Goal: Task Accomplishment & Management: Use online tool/utility

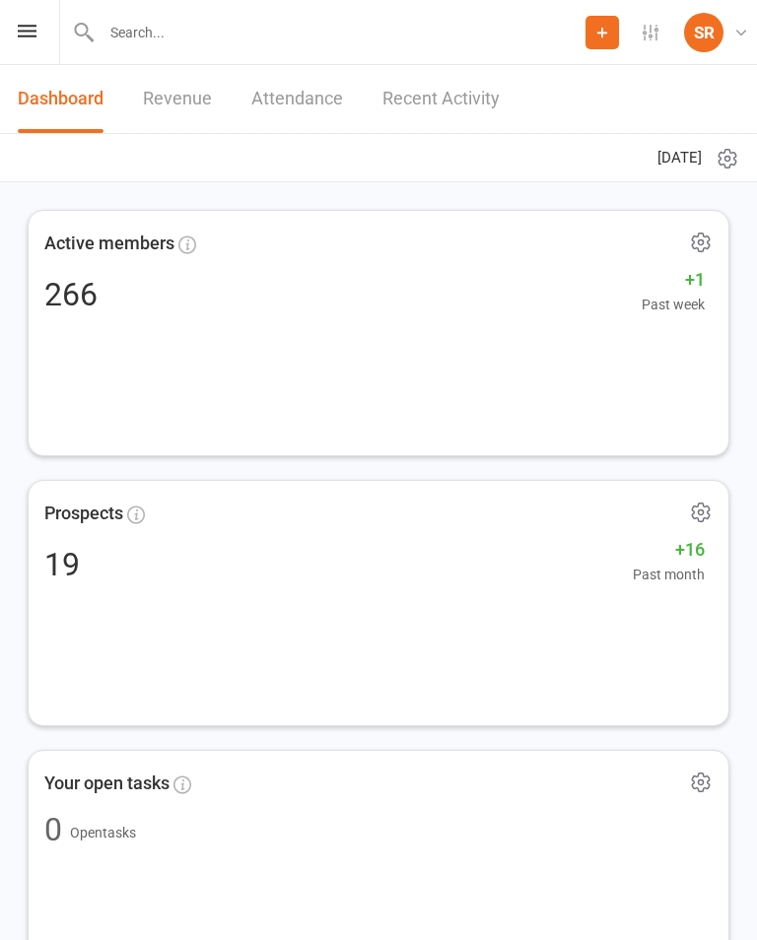
click at [26, 26] on icon at bounding box center [27, 31] width 19 height 13
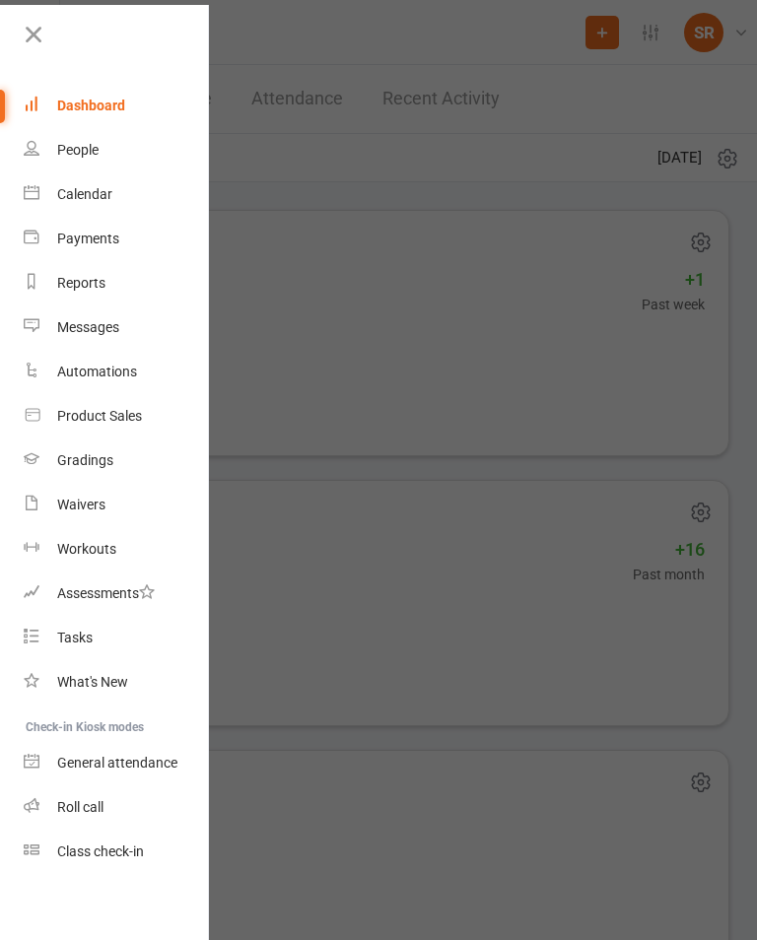
click at [131, 200] on link "Calendar" at bounding box center [117, 194] width 186 height 44
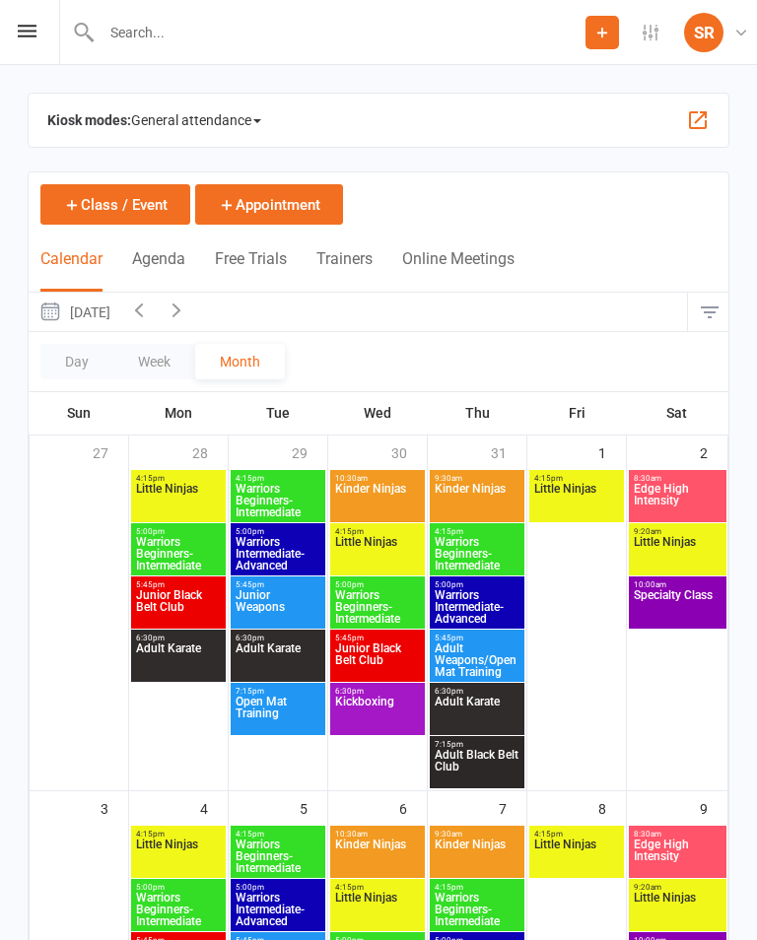
click at [258, 116] on span "General attendance" at bounding box center [196, 120] width 130 height 32
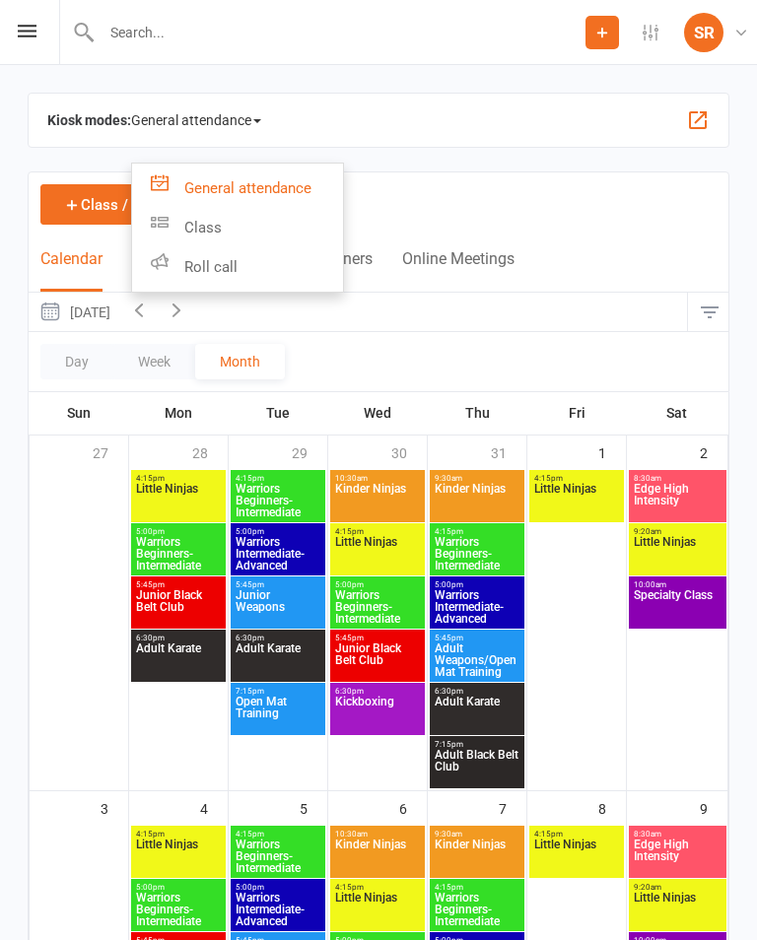
click at [250, 238] on link "Class" at bounding box center [237, 227] width 211 height 39
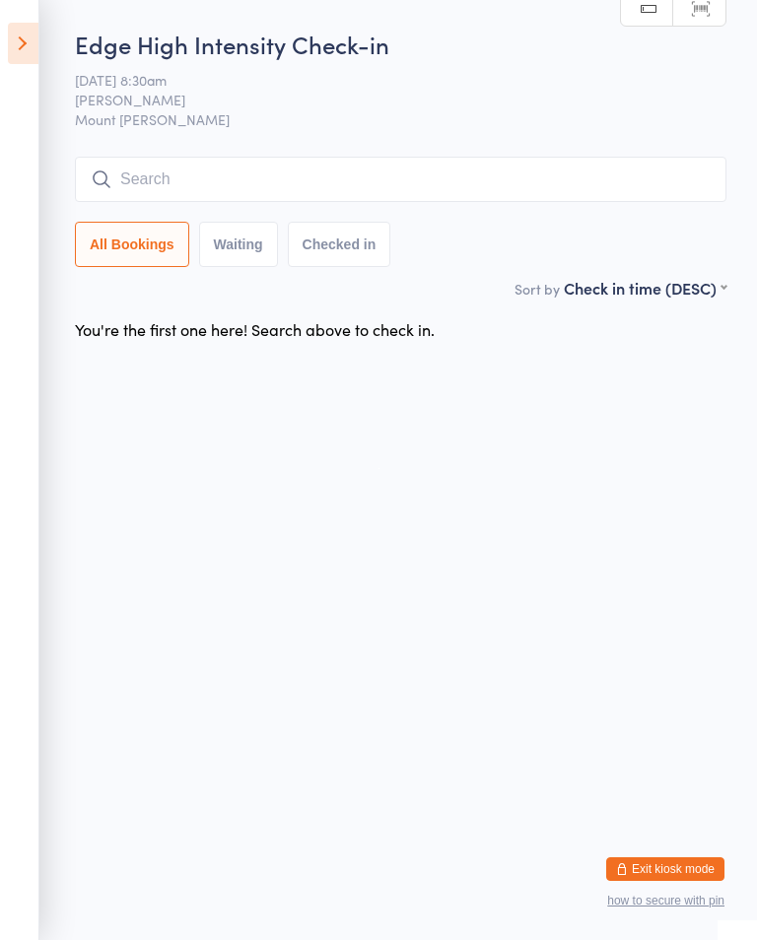
click at [211, 172] on input "search" at bounding box center [401, 179] width 652 height 45
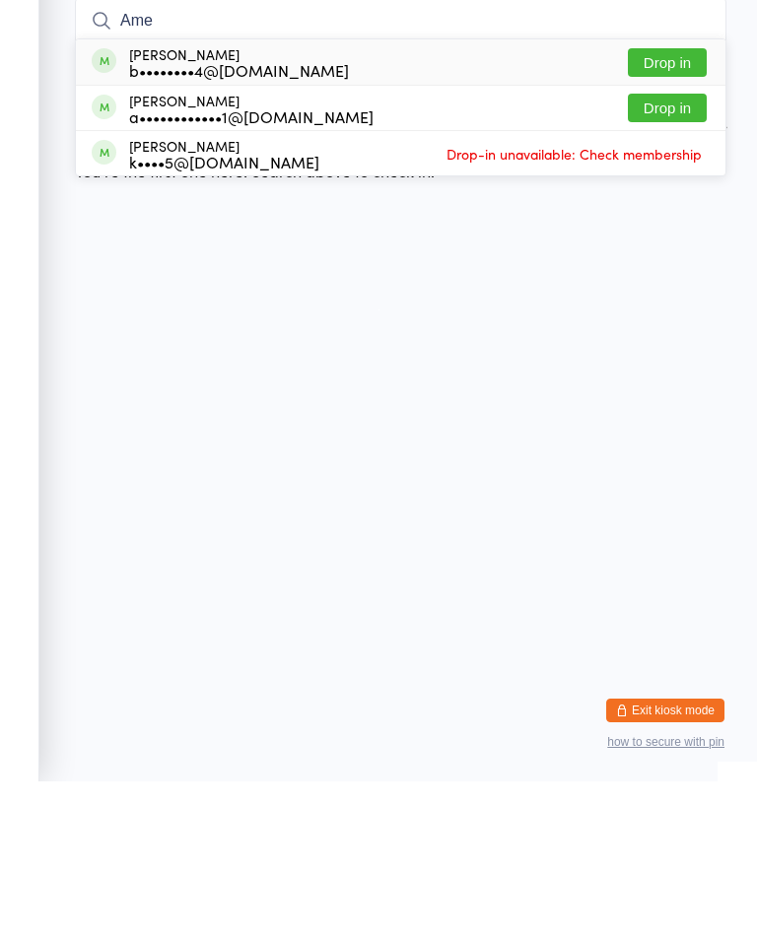
type input "Ame"
click at [679, 252] on button "Drop in" at bounding box center [667, 266] width 79 height 29
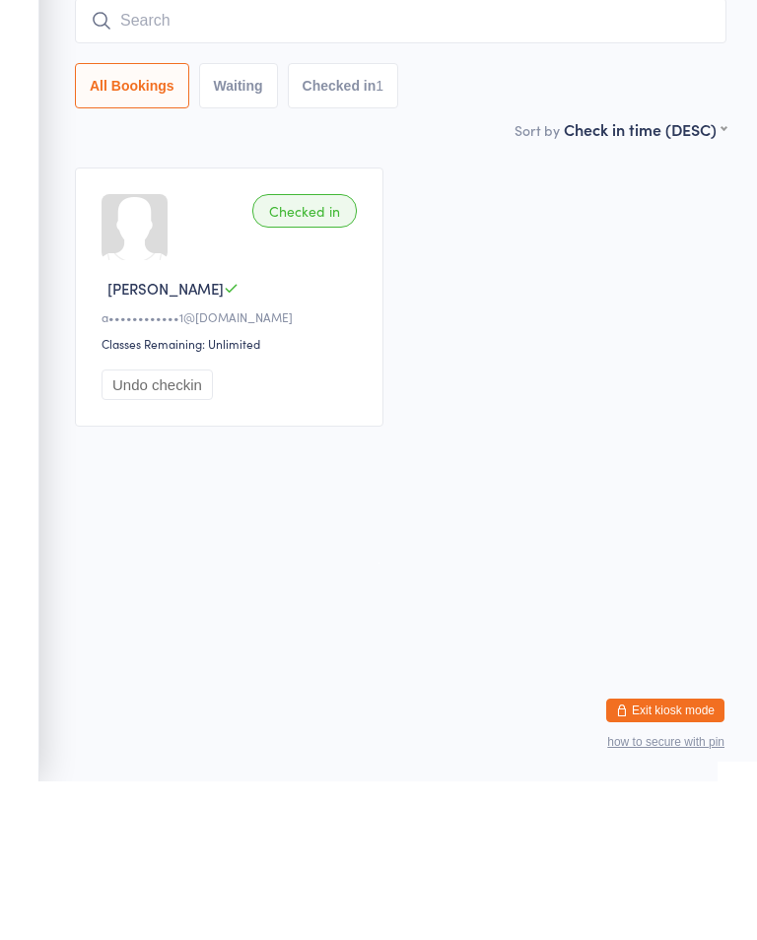
click at [287, 157] on input "search" at bounding box center [401, 179] width 652 height 45
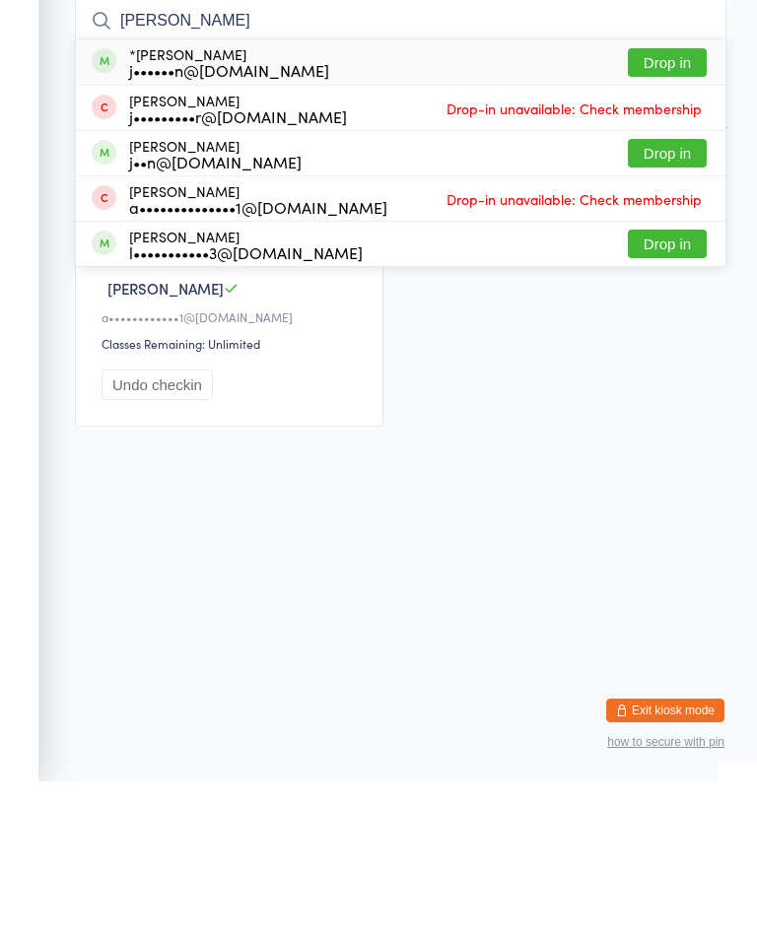
type input "John"
click at [669, 207] on button "Drop in" at bounding box center [667, 221] width 79 height 29
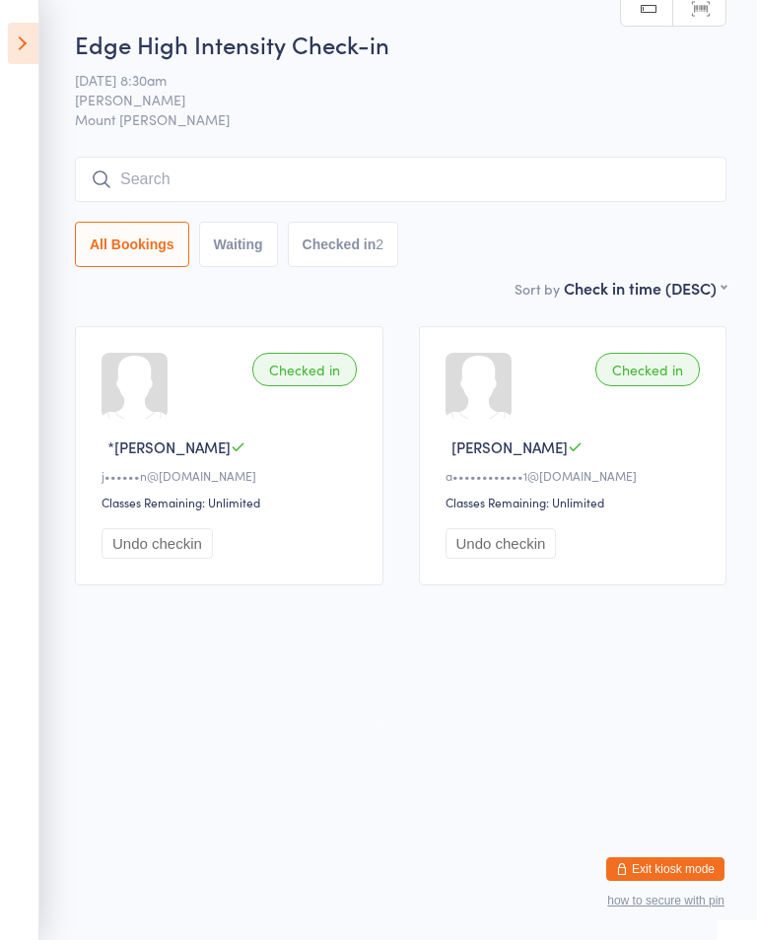
click at [343, 172] on input "search" at bounding box center [401, 179] width 652 height 45
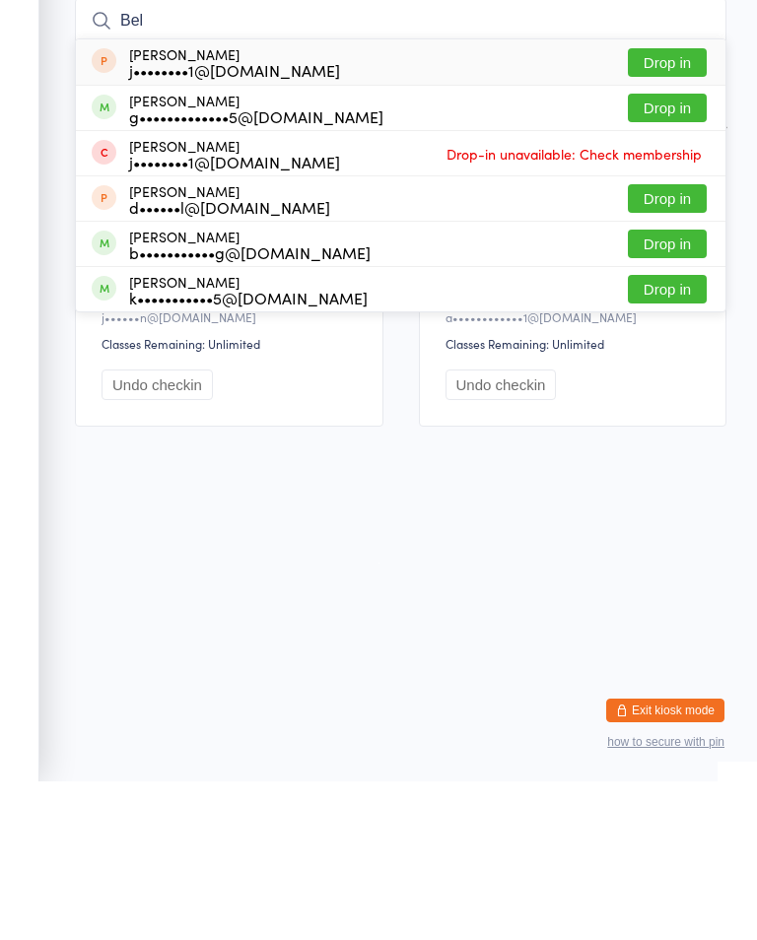
type input "Bel"
click at [680, 388] on button "Drop in" at bounding box center [667, 402] width 79 height 29
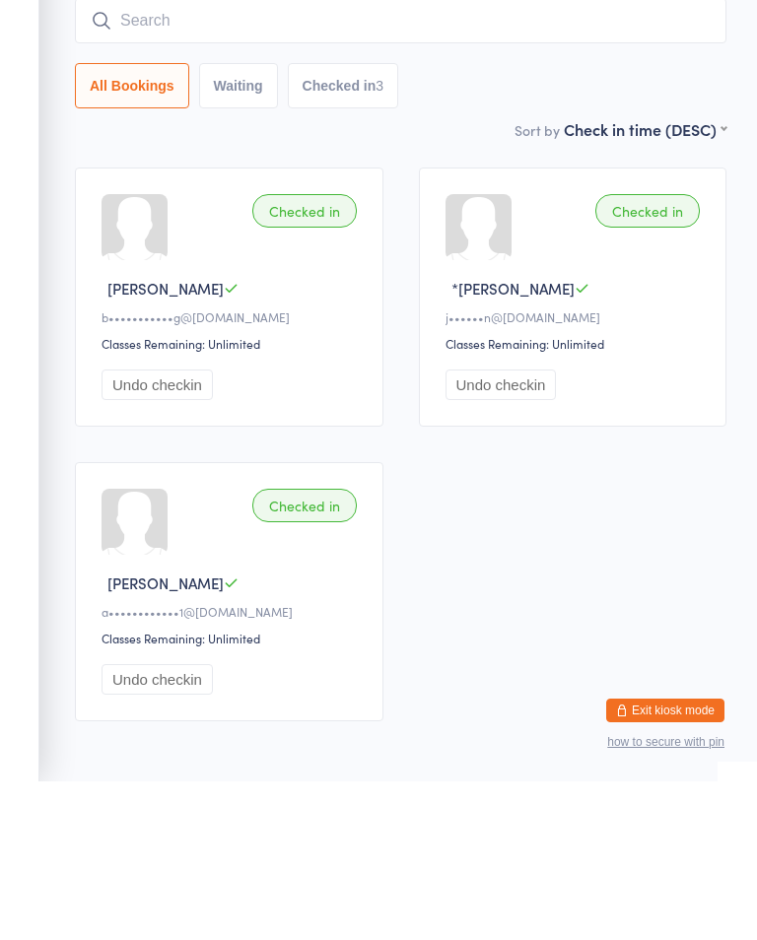
click at [273, 157] on input "search" at bounding box center [401, 179] width 652 height 45
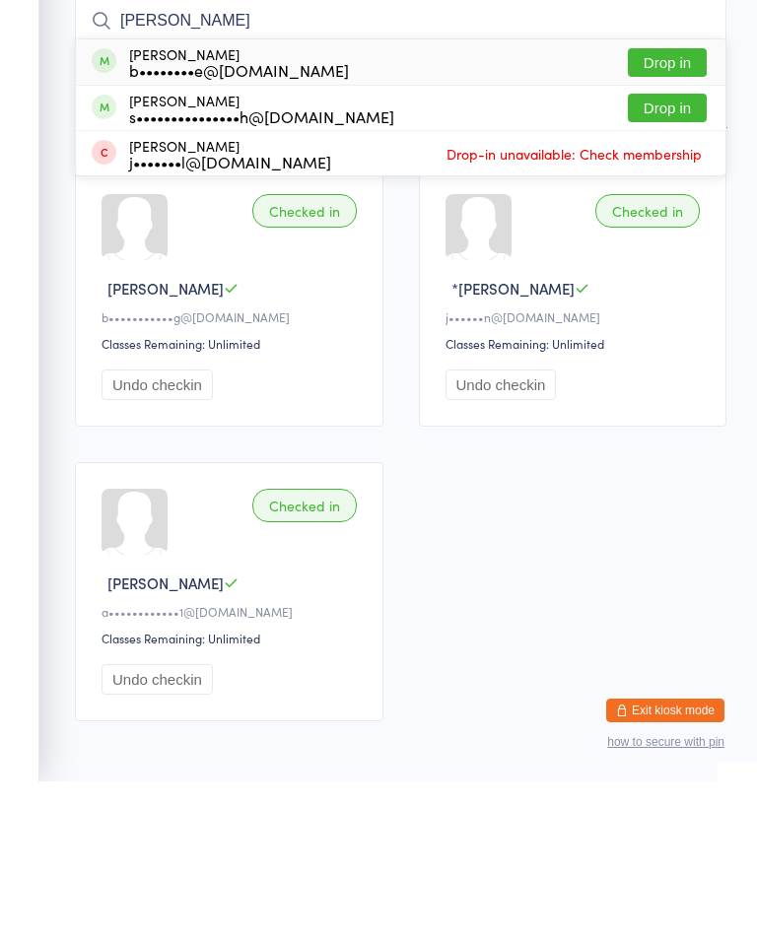
type input "Brad"
click at [236, 221] on div "b••••••••e@hotmail.com" at bounding box center [239, 229] width 220 height 16
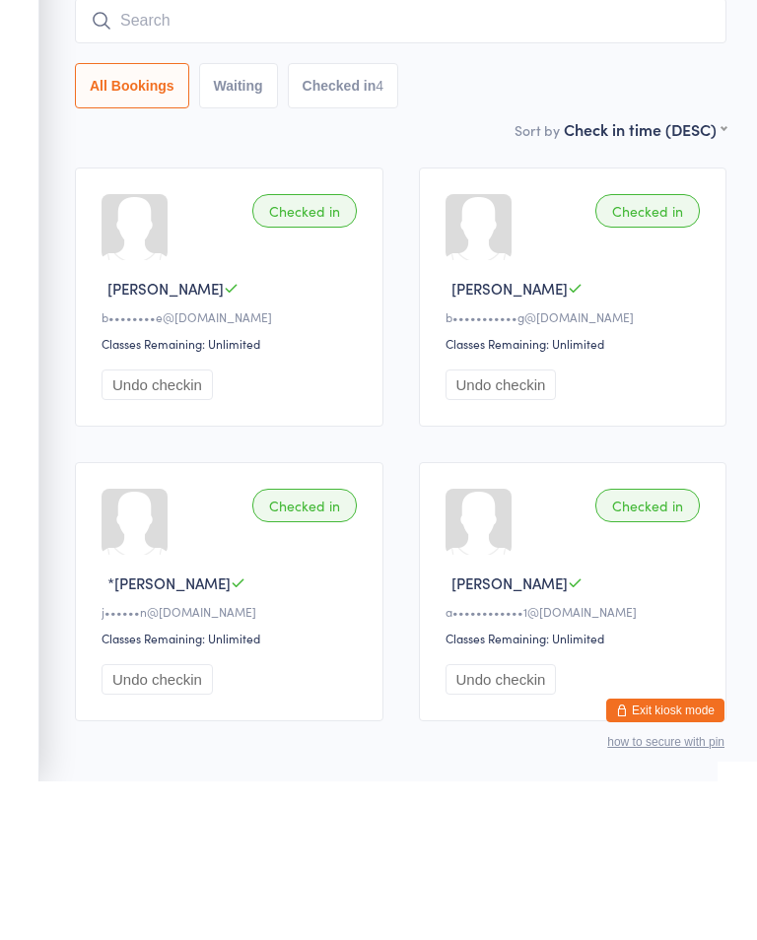
click at [253, 157] on input "search" at bounding box center [401, 179] width 652 height 45
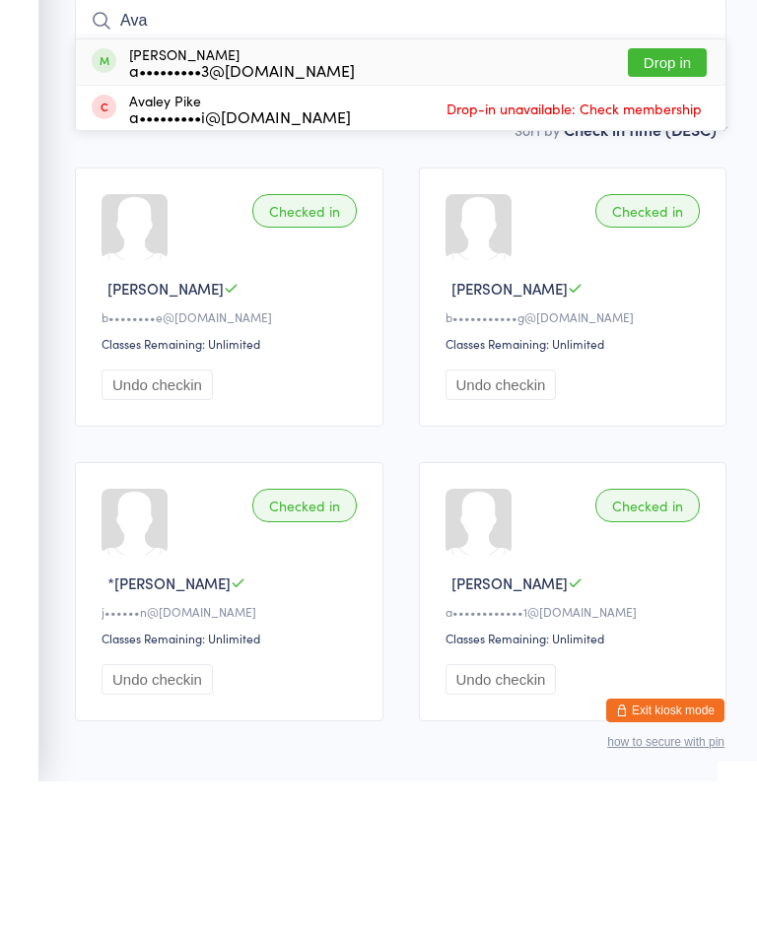
type input "Ava"
click at [684, 207] on button "Drop in" at bounding box center [667, 221] width 79 height 29
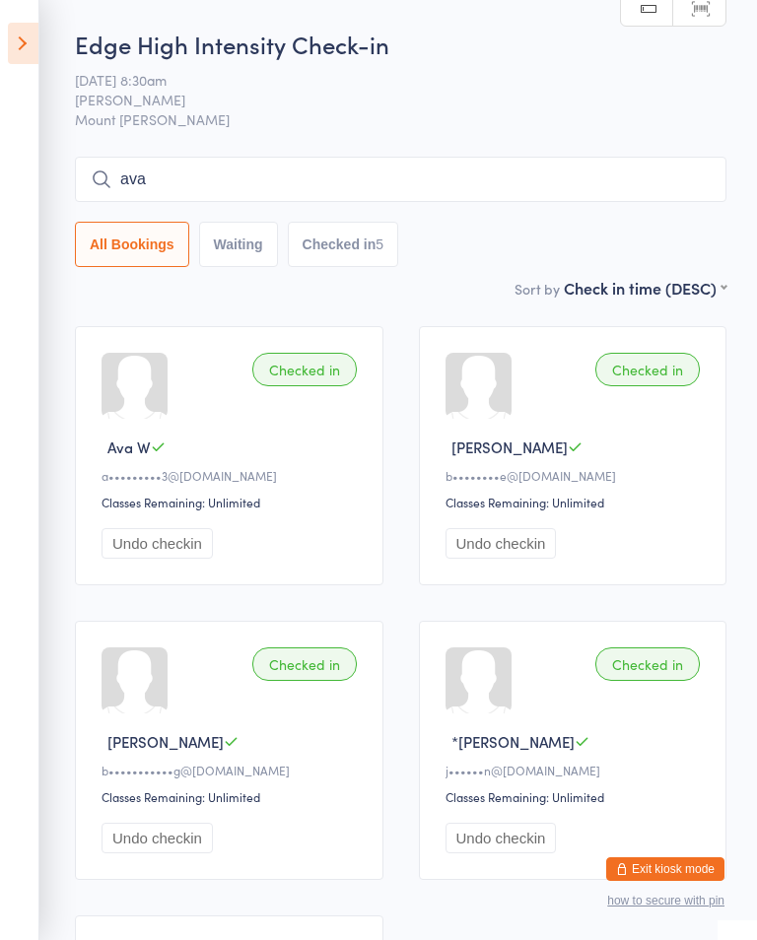
click at [416, 169] on input "ava" at bounding box center [401, 179] width 652 height 45
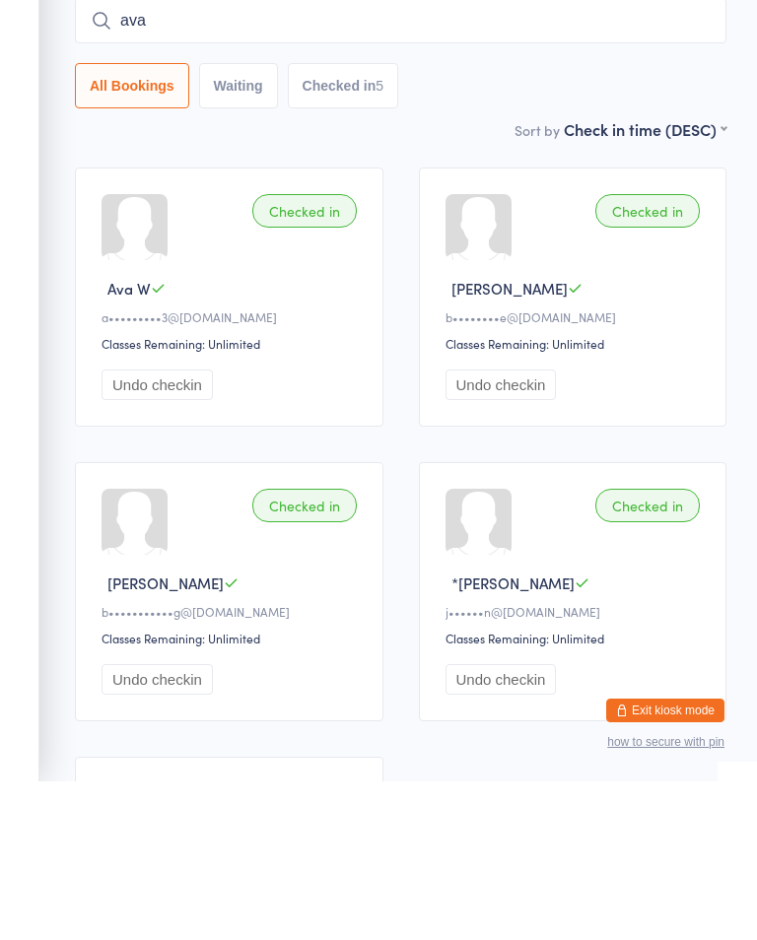
click at [472, 157] on input "ava" at bounding box center [401, 179] width 652 height 45
type input "a"
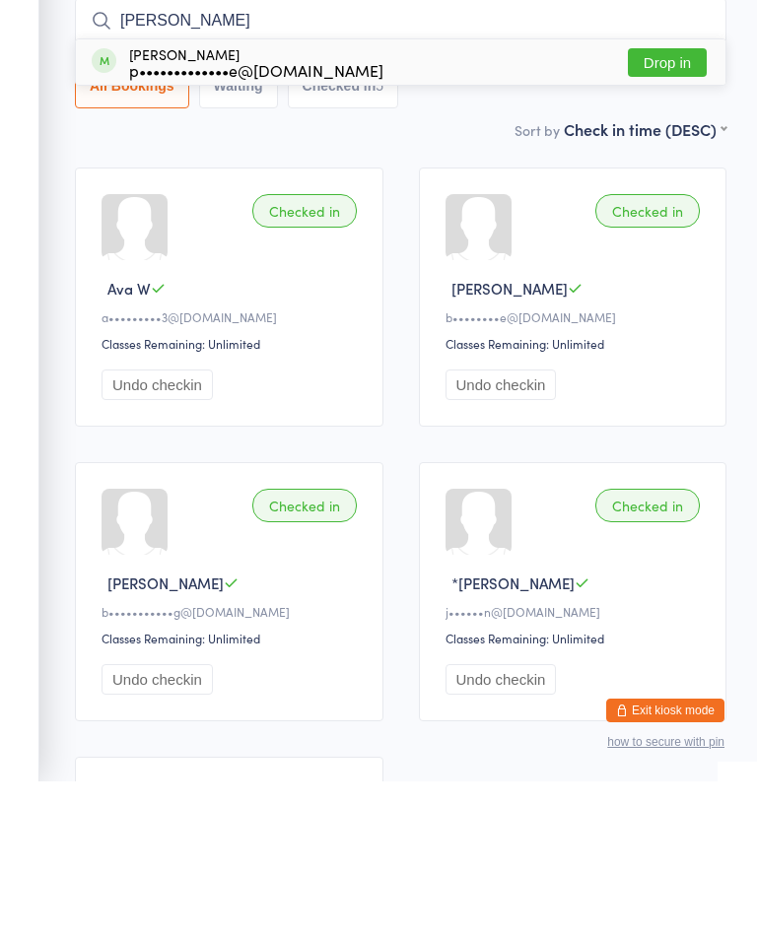
type input "Wade"
click at [662, 207] on button "Drop in" at bounding box center [667, 221] width 79 height 29
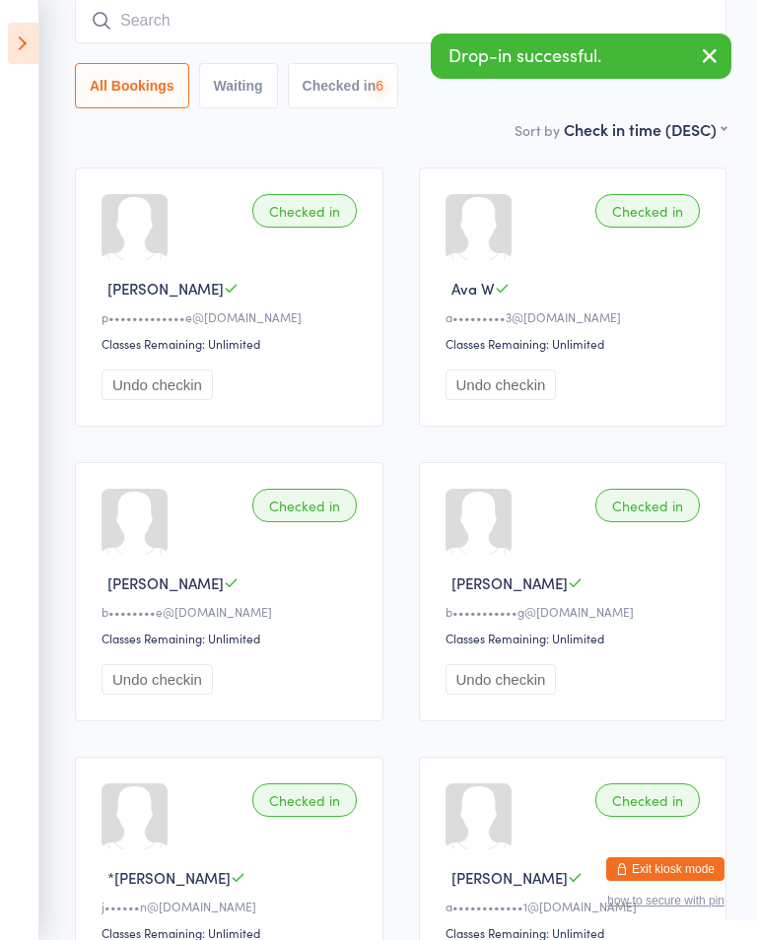
click at [120, 16] on input "search" at bounding box center [401, 20] width 652 height 45
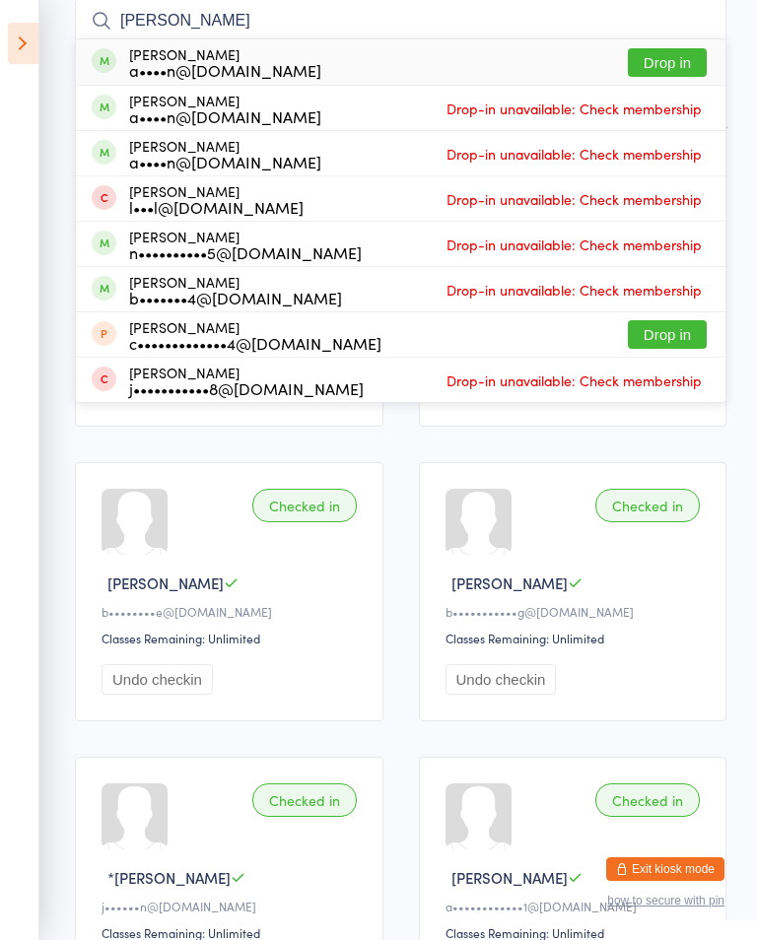
type input "Murn"
click at [683, 72] on button "Drop in" at bounding box center [667, 62] width 79 height 29
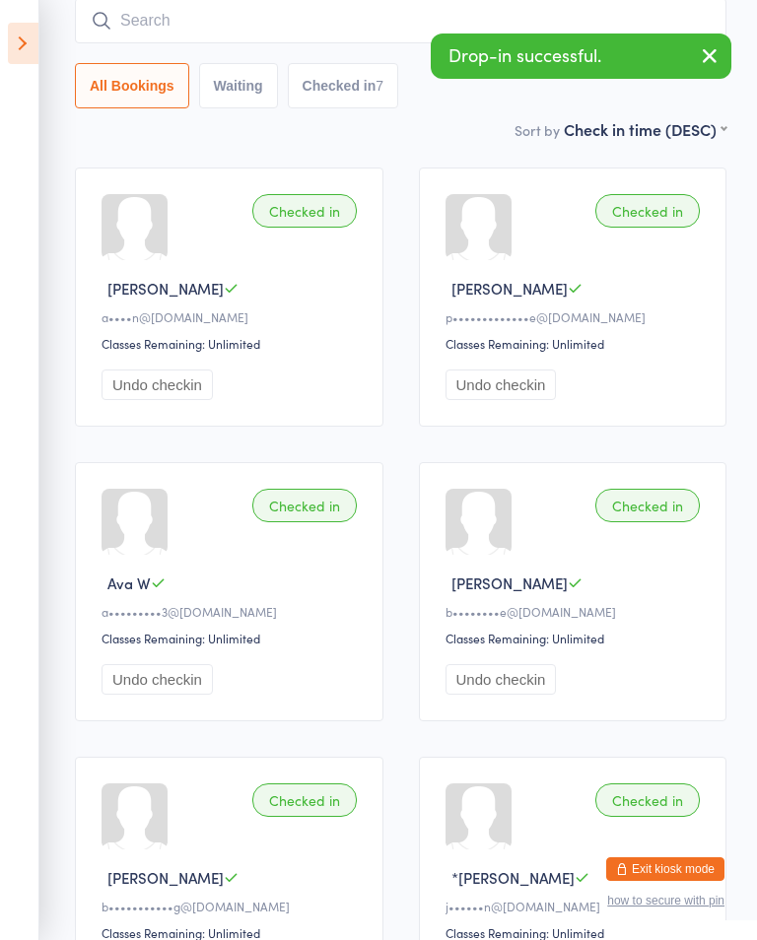
click at [250, 12] on input "search" at bounding box center [401, 20] width 652 height 45
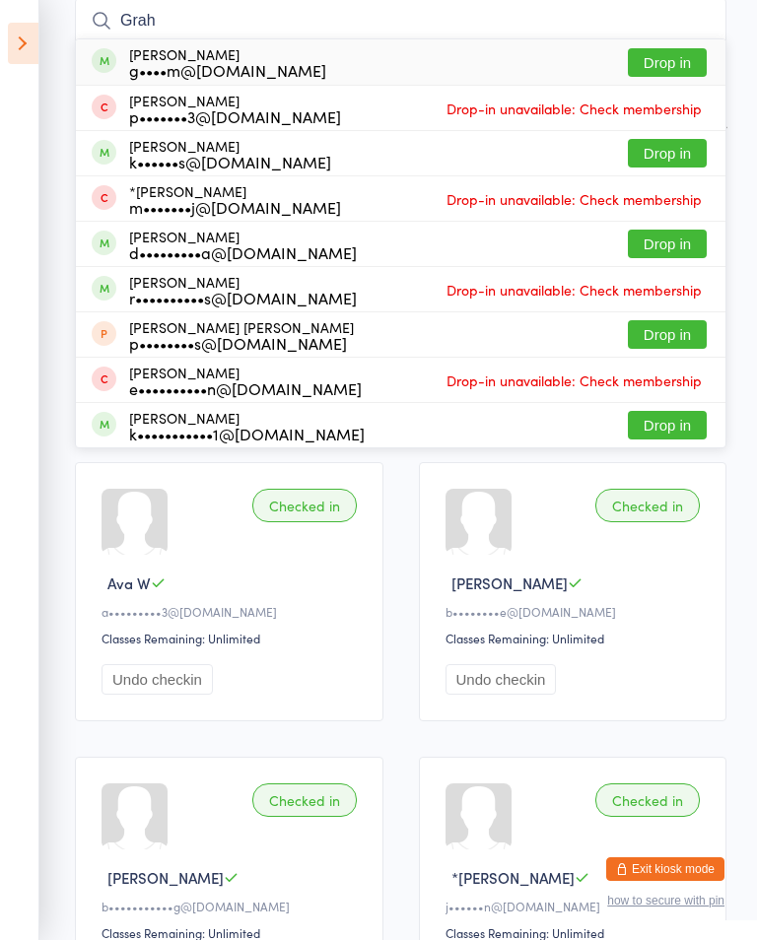
type input "Grah"
click at [676, 50] on button "Drop in" at bounding box center [667, 62] width 79 height 29
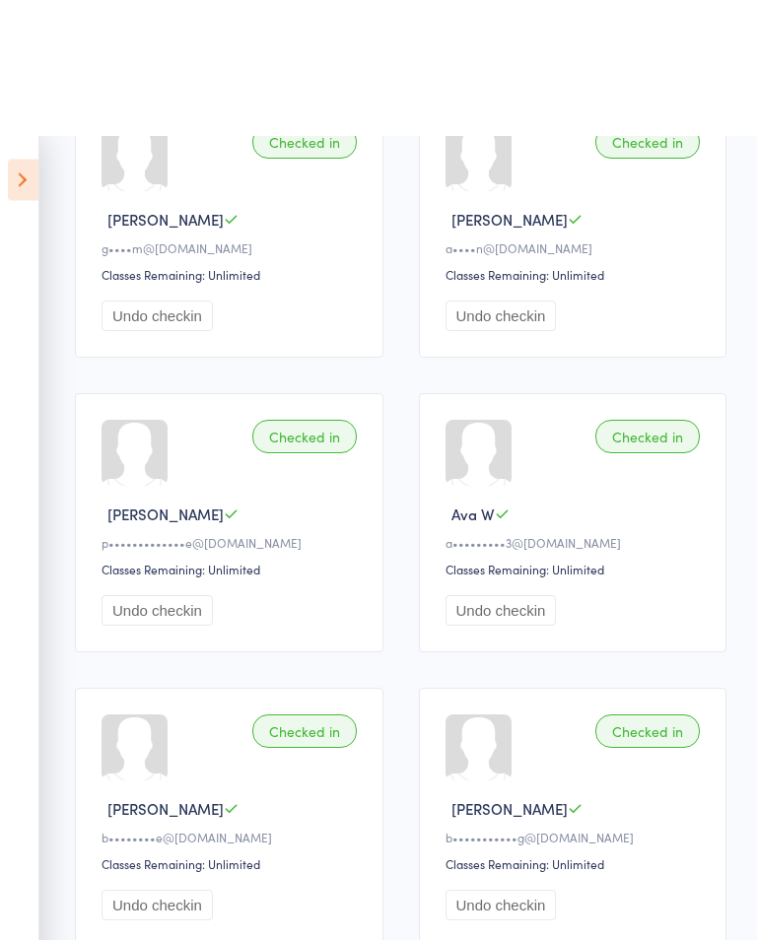
scroll to position [0, 0]
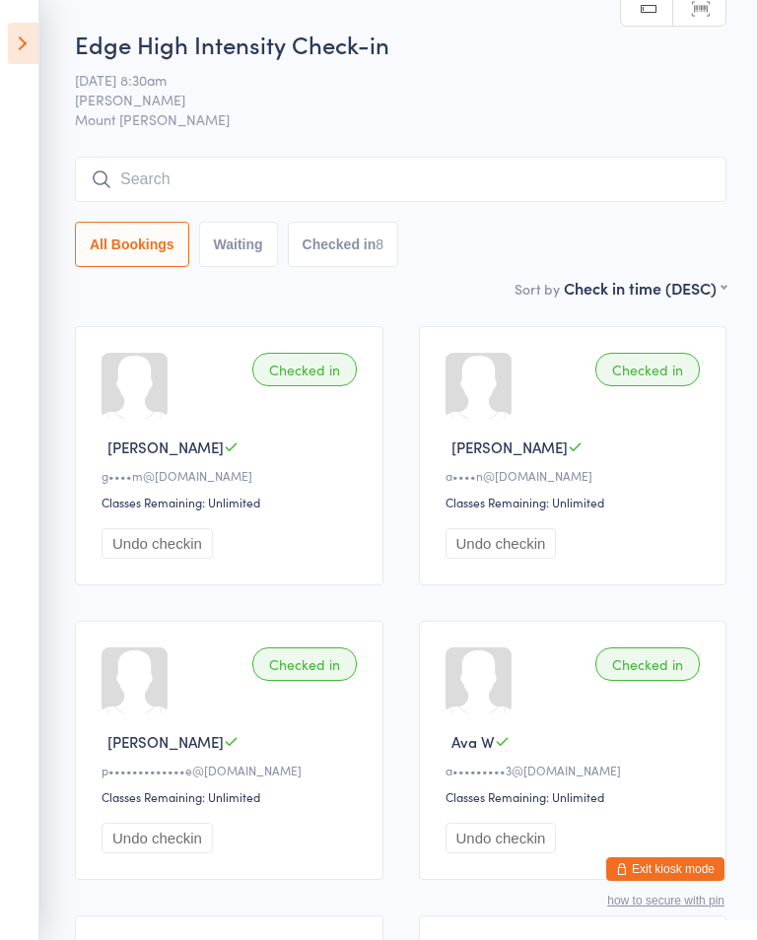
click at [34, 23] on icon at bounding box center [23, 43] width 31 height 41
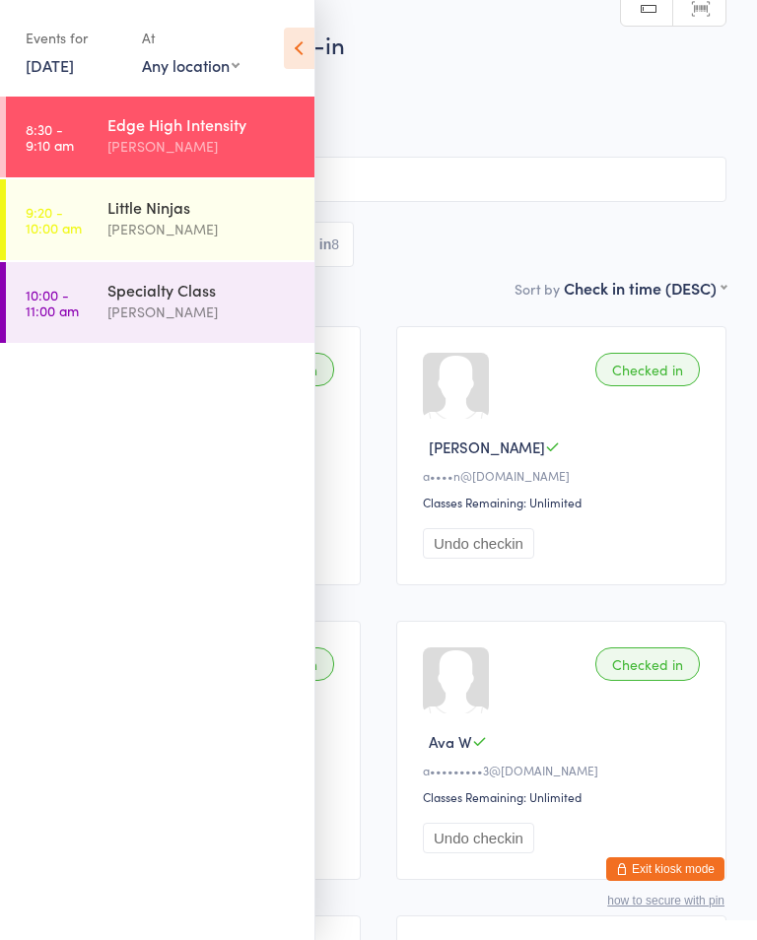
click at [123, 225] on div "[PERSON_NAME]" at bounding box center [202, 229] width 190 height 23
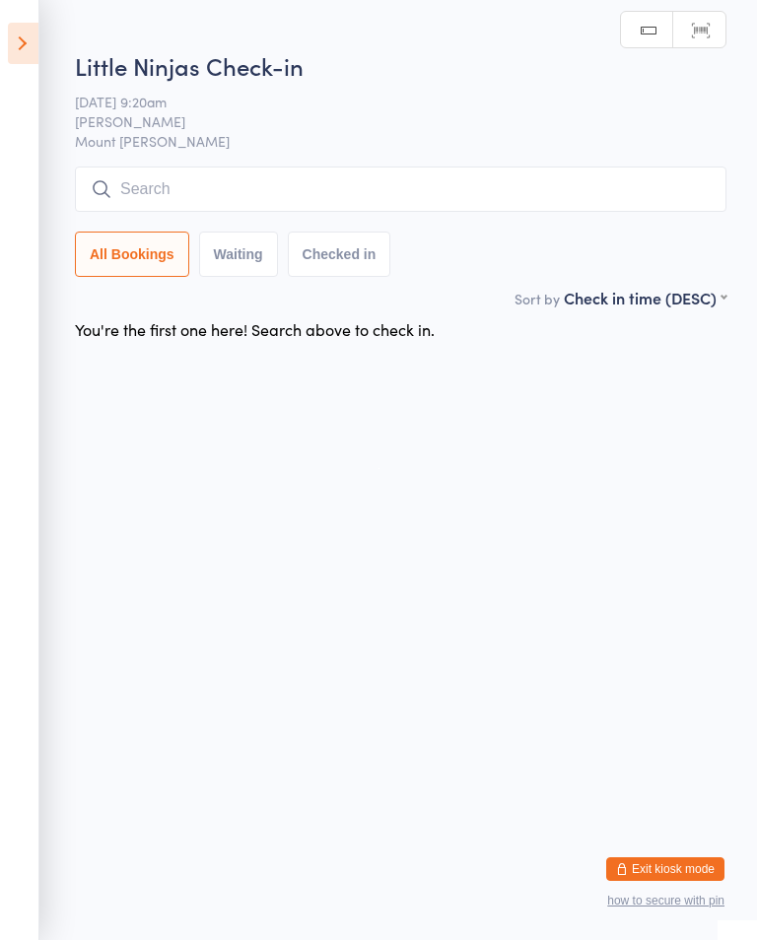
click at [474, 182] on input "search" at bounding box center [401, 189] width 652 height 45
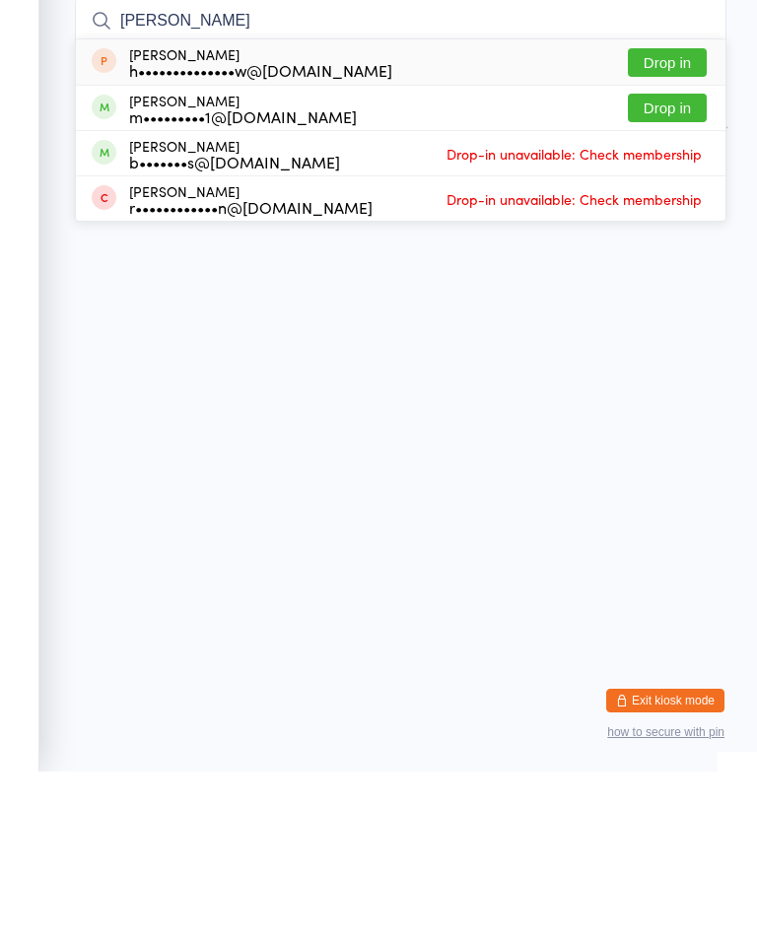
type input "Reggie"
click at [676, 217] on button "Drop in" at bounding box center [667, 231] width 79 height 29
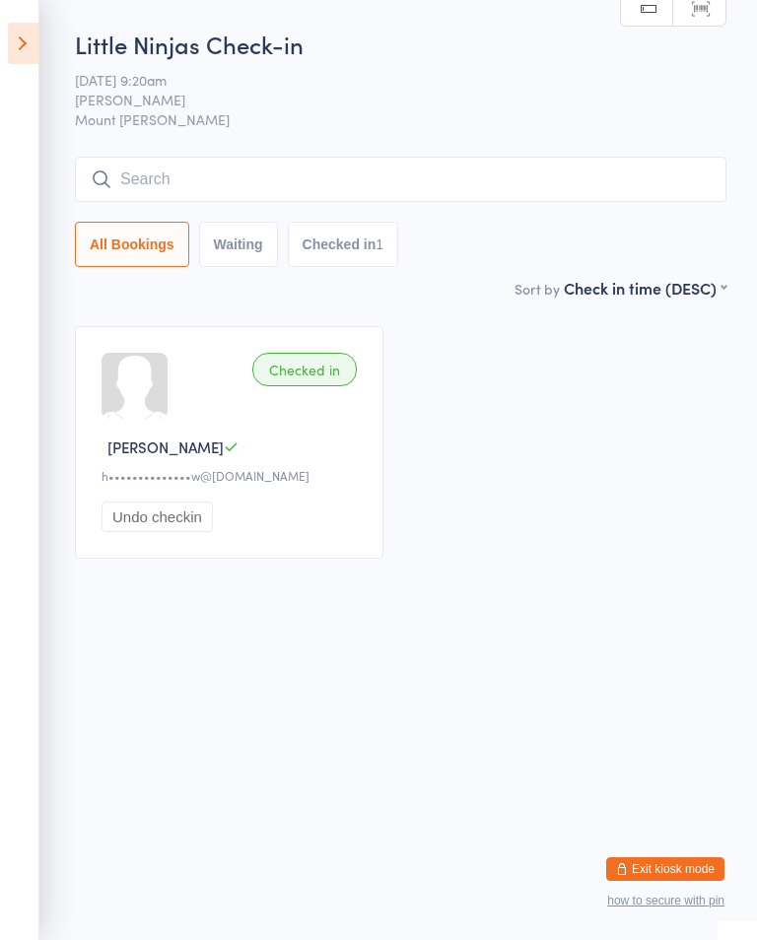
click at [31, 24] on icon at bounding box center [23, 43] width 31 height 41
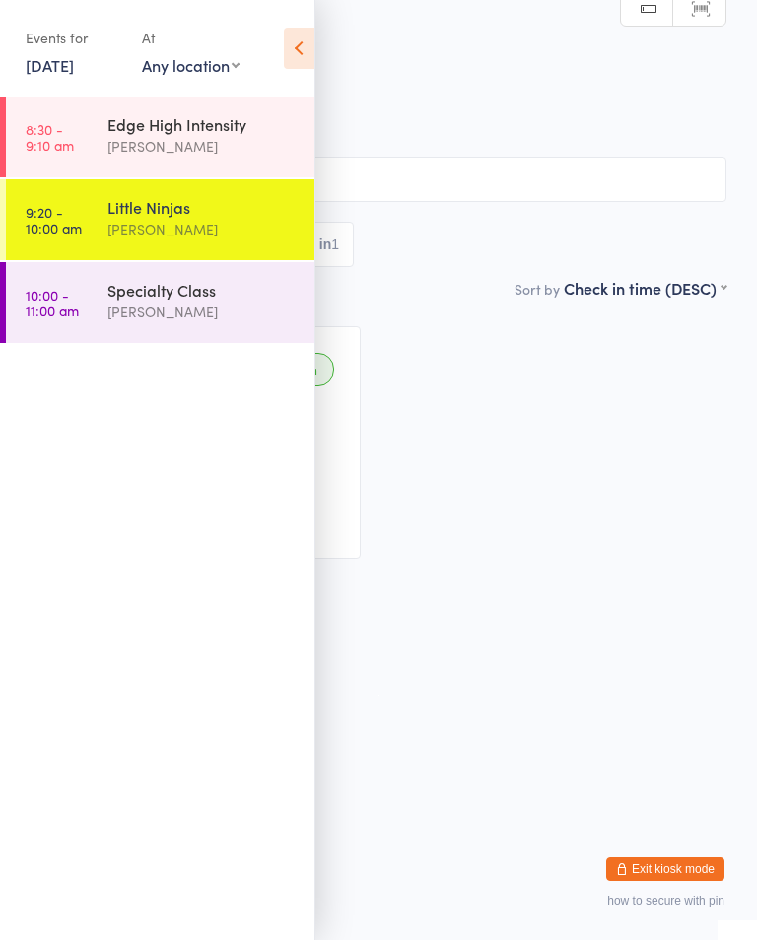
click at [93, 316] on link "10:00 - 11:00 am Specialty Class Shihan Amy Gardam" at bounding box center [160, 302] width 309 height 81
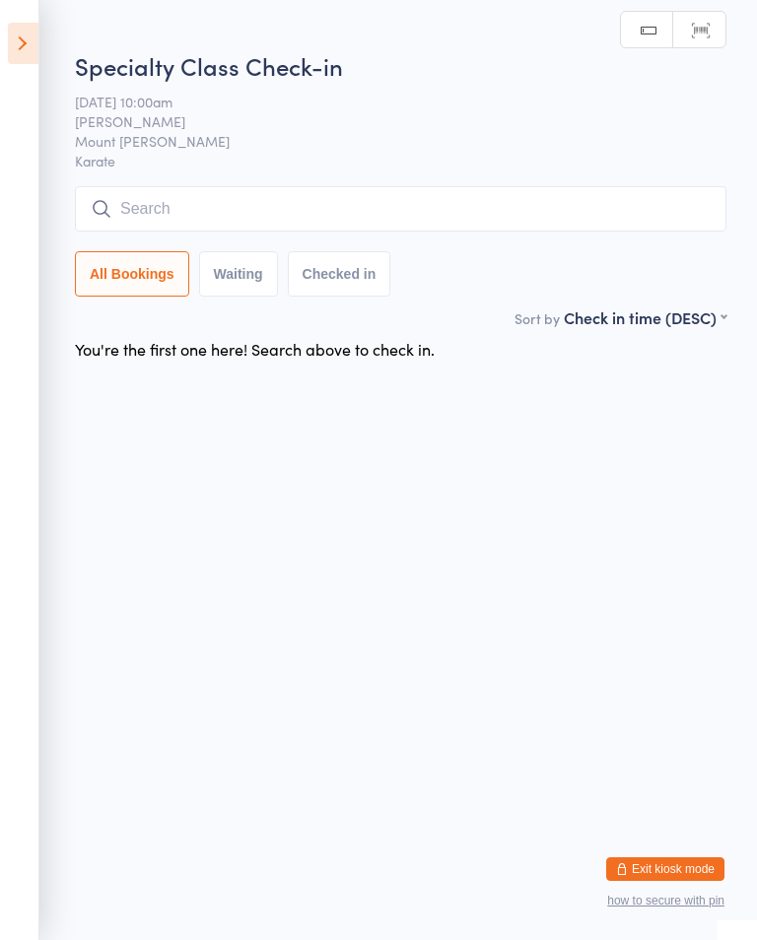
click at [214, 203] on input "search" at bounding box center [401, 208] width 652 height 45
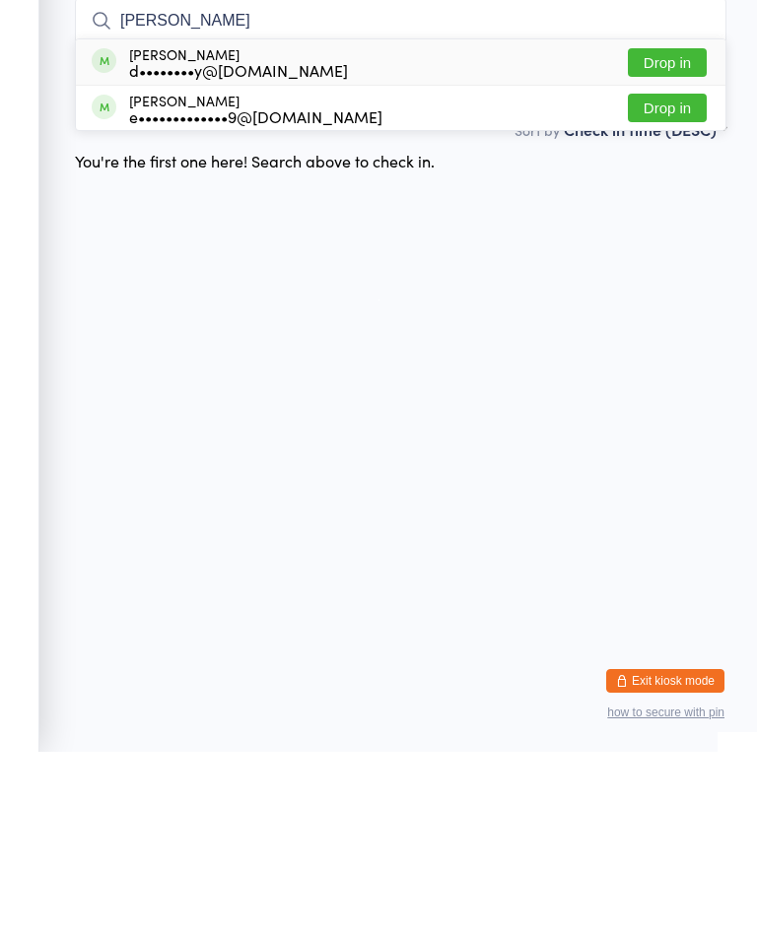
type input "Ewa"
click at [325, 228] on div "Ewan Beimers d••••••••y@hotmail.com Drop in" at bounding box center [401, 250] width 650 height 45
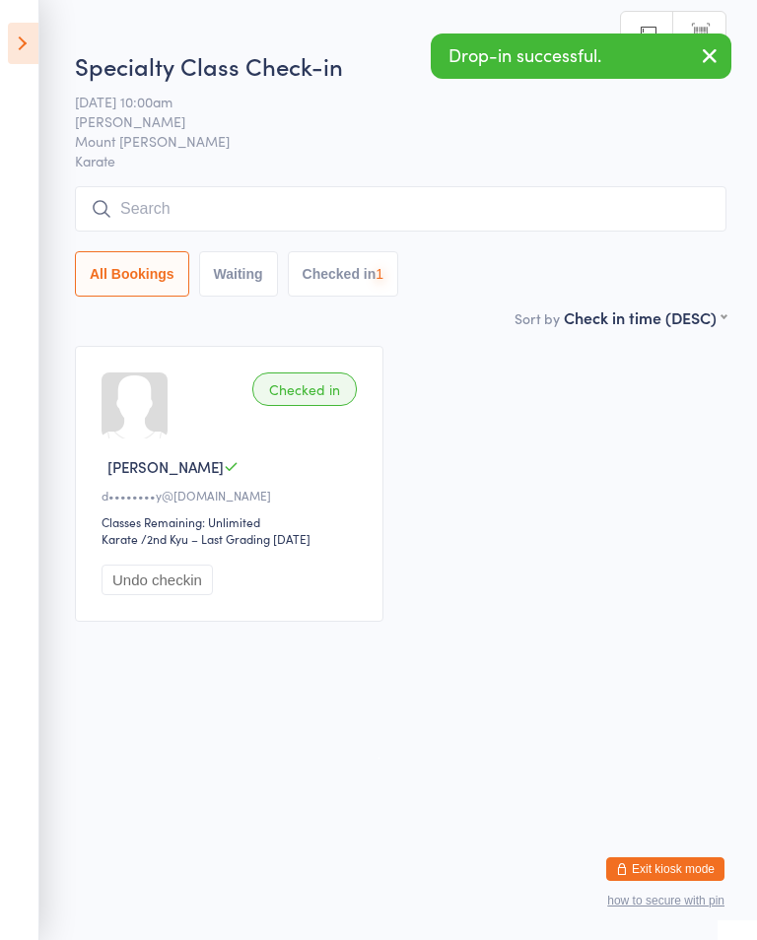
click at [32, 23] on icon at bounding box center [23, 43] width 31 height 41
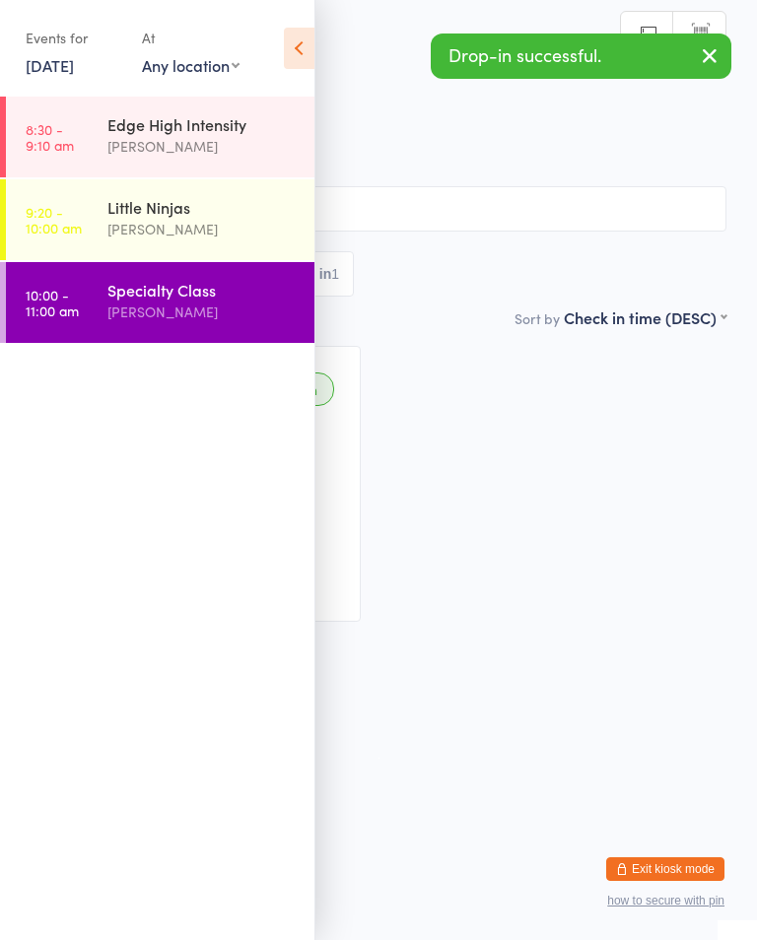
click at [58, 226] on time "9:20 - 10:00 am" at bounding box center [54, 220] width 56 height 32
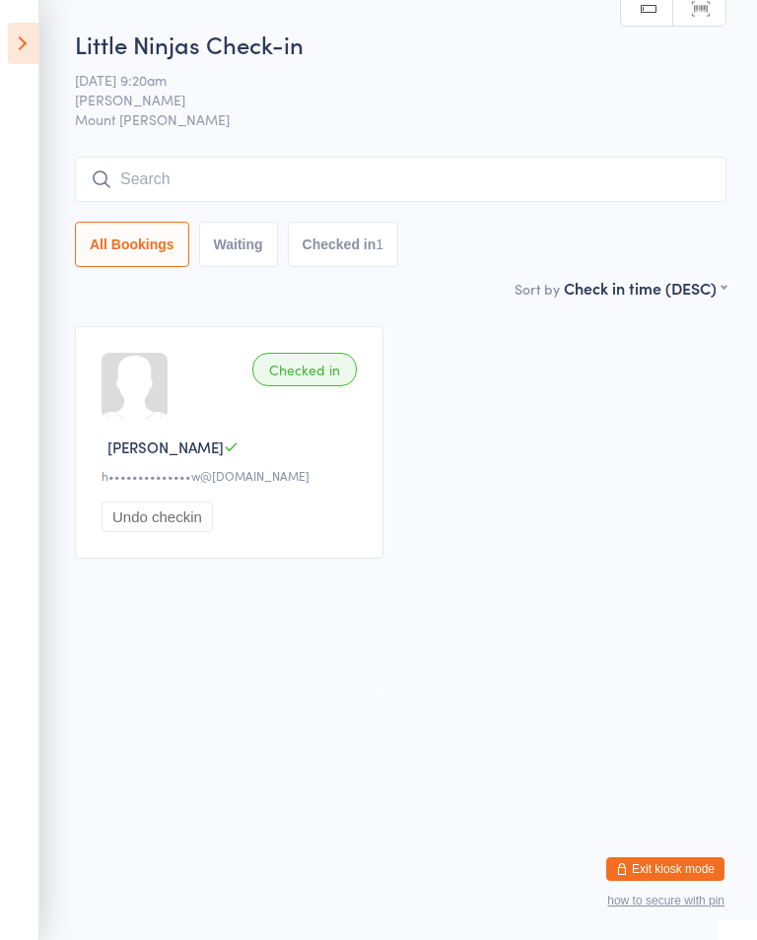
click at [162, 144] on div "Little Ninjas Check-in 16 Aug 9:20am Shihan Amy Gardam Mount Evelyn Manual sear…" at bounding box center [401, 152] width 652 height 249
click at [209, 179] on input "search" at bounding box center [401, 179] width 652 height 45
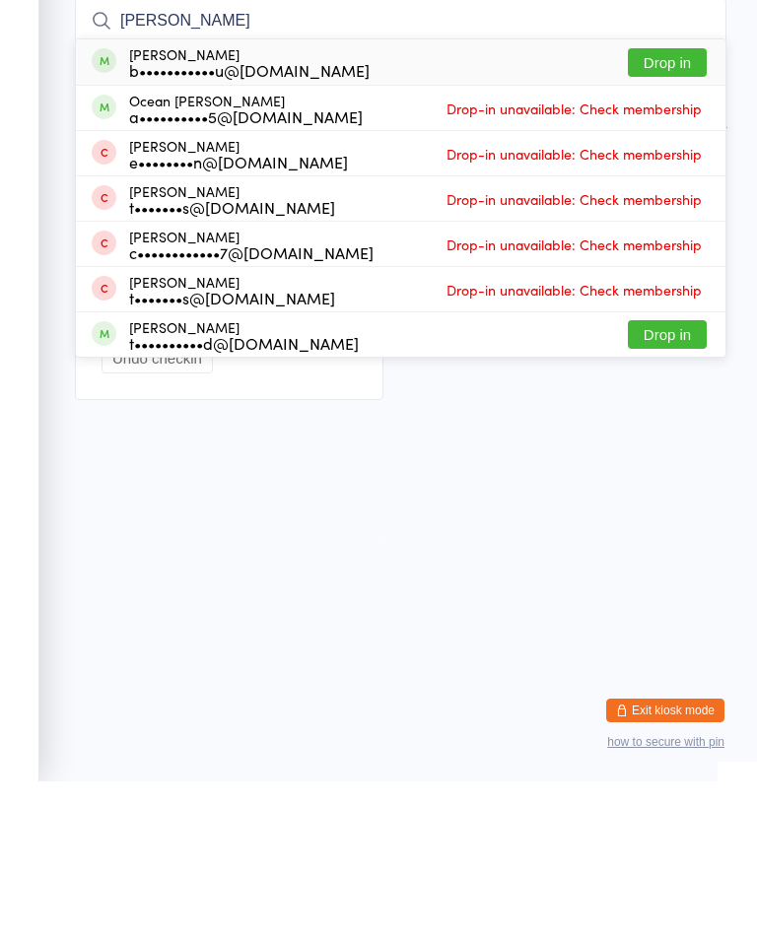
type input "Carla"
click at [679, 207] on button "Drop in" at bounding box center [667, 221] width 79 height 29
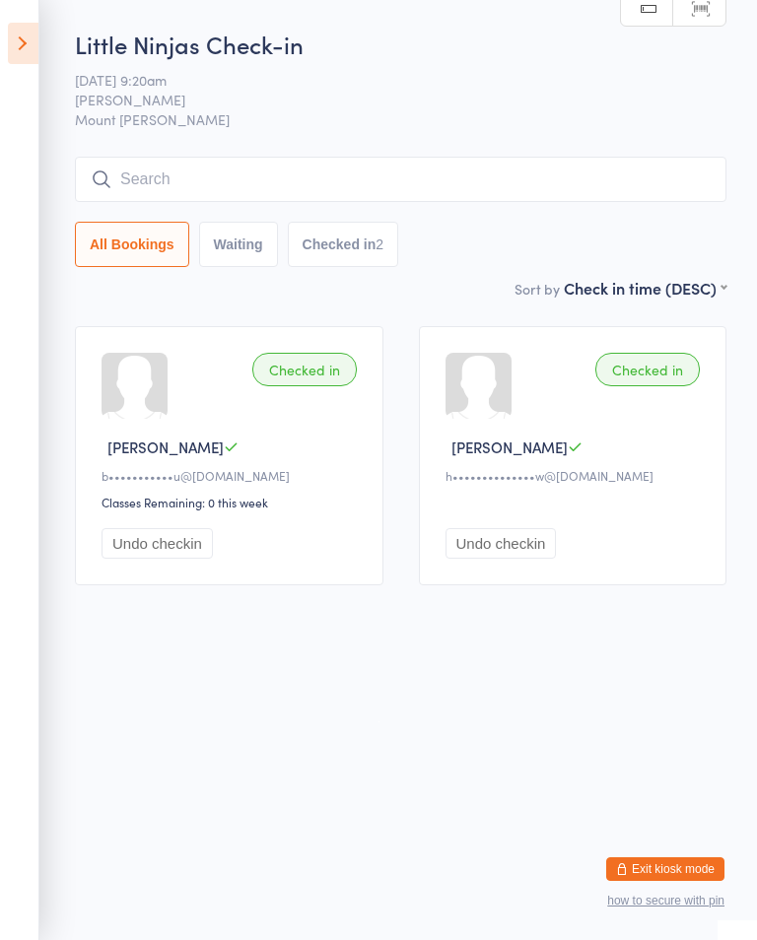
click at [492, 186] on input "search" at bounding box center [401, 179] width 652 height 45
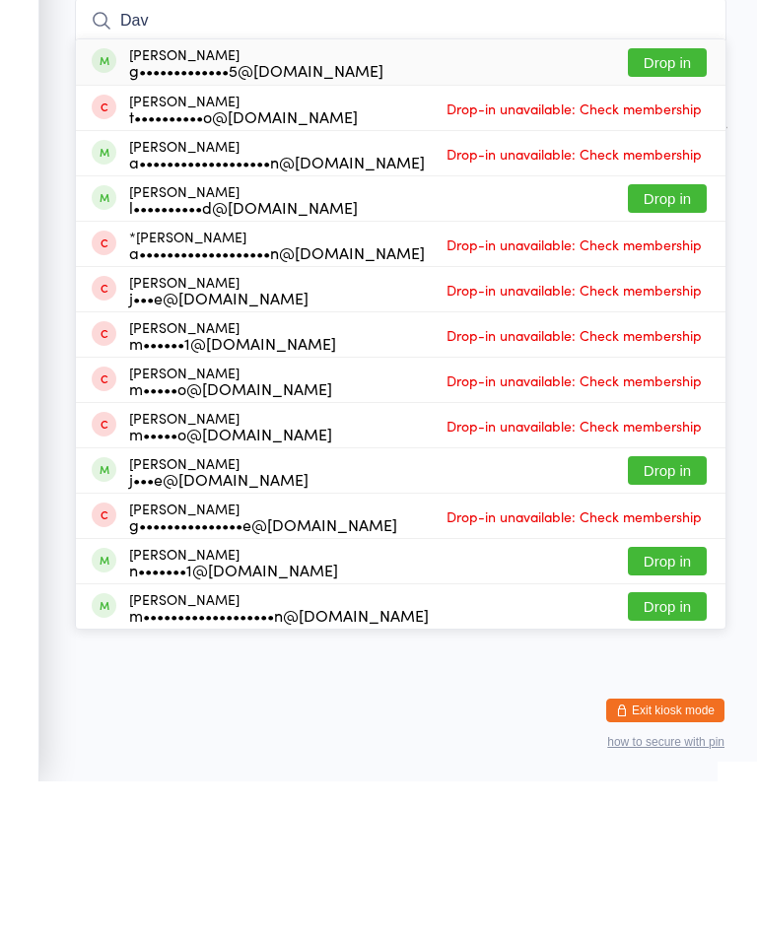
type input "Dav"
click at [674, 207] on button "Drop in" at bounding box center [667, 221] width 79 height 29
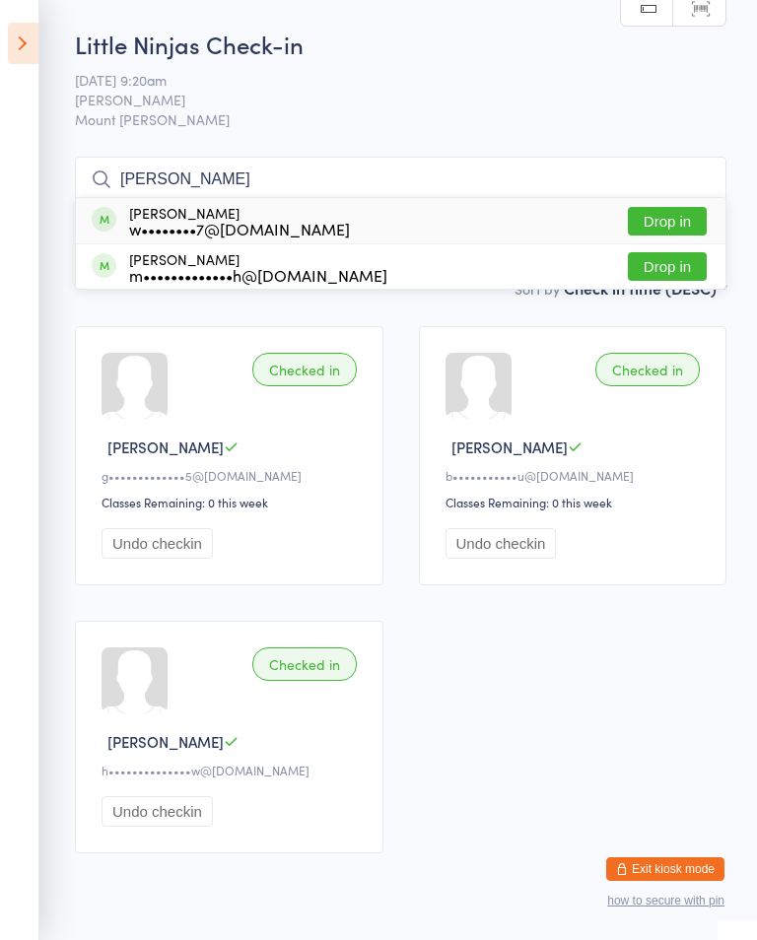
type input "rory"
click at [671, 272] on button "Drop in" at bounding box center [667, 266] width 79 height 29
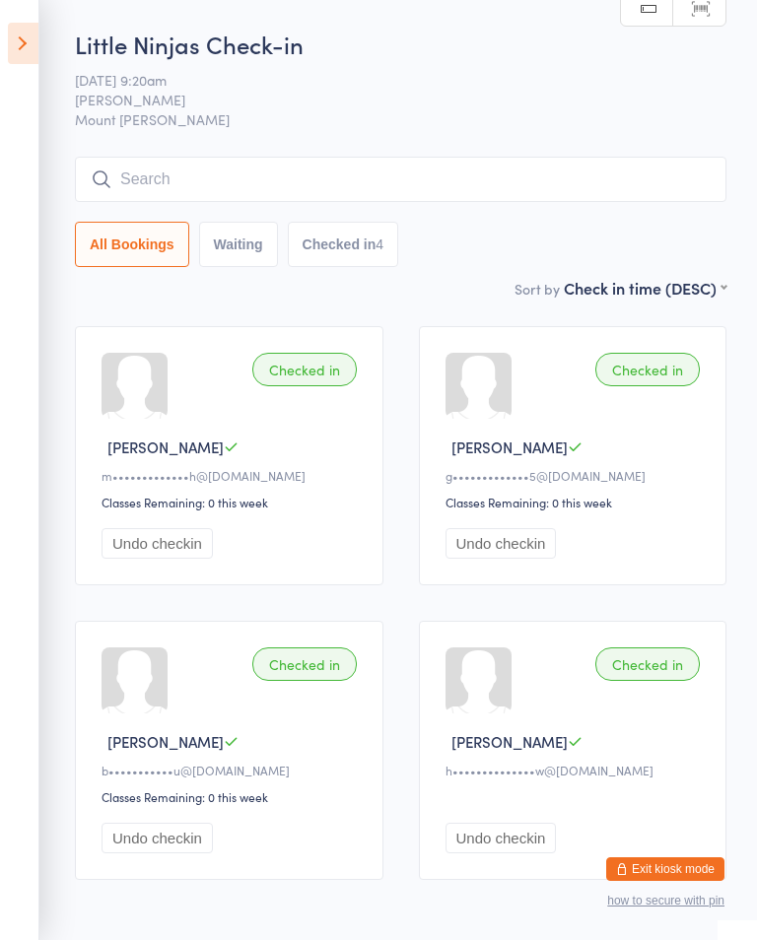
click at [474, 181] on input "search" at bounding box center [401, 179] width 652 height 45
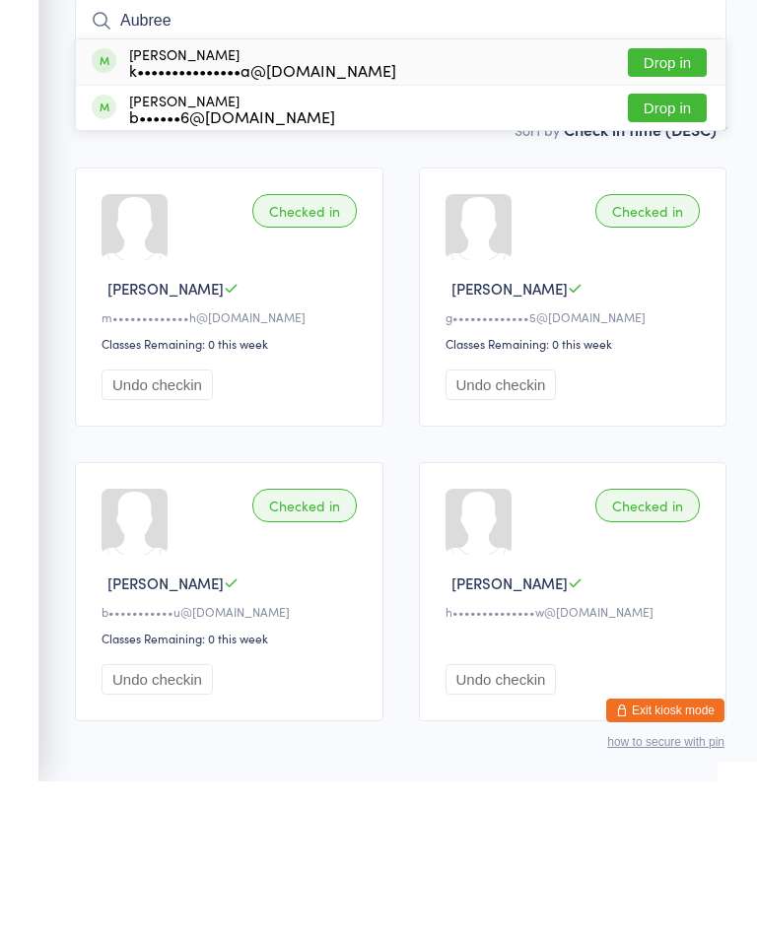
type input "Aubree"
click at [677, 207] on button "Drop in" at bounding box center [667, 221] width 79 height 29
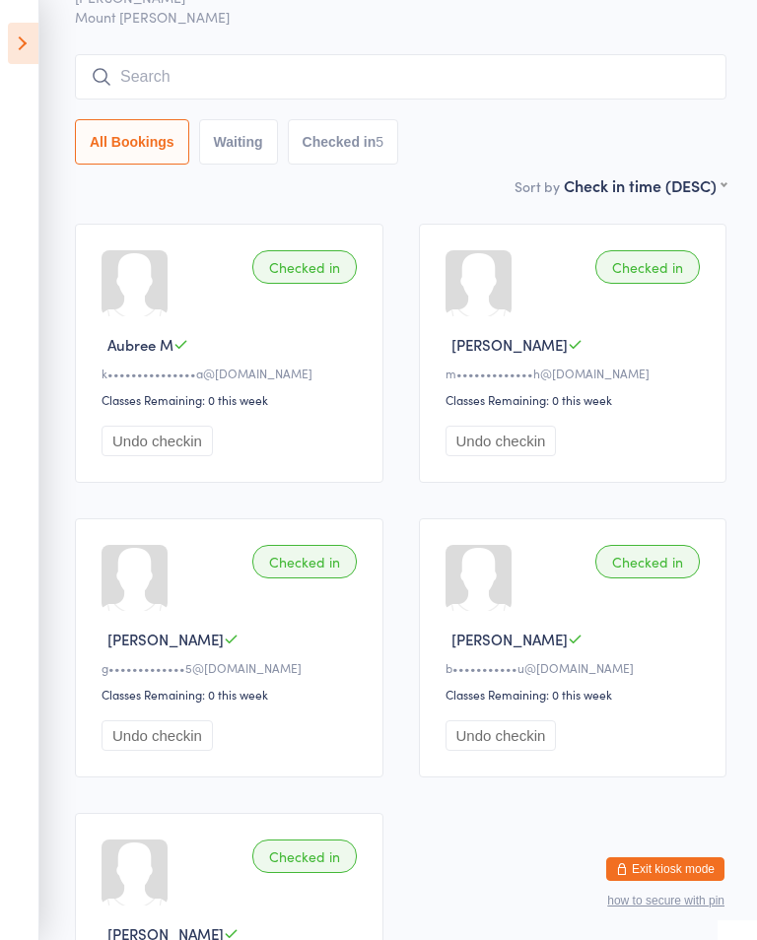
click at [138, 87] on input "search" at bounding box center [401, 76] width 652 height 45
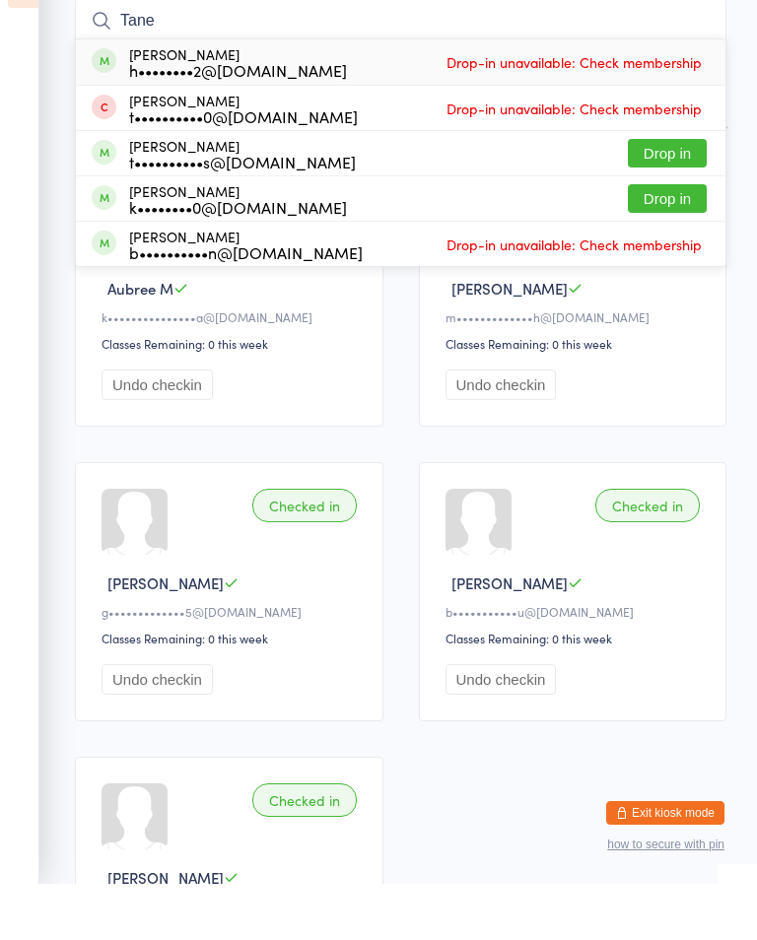
type input "Tane"
click at [214, 118] on div "h••••••••2@gmail.com" at bounding box center [238, 126] width 218 height 16
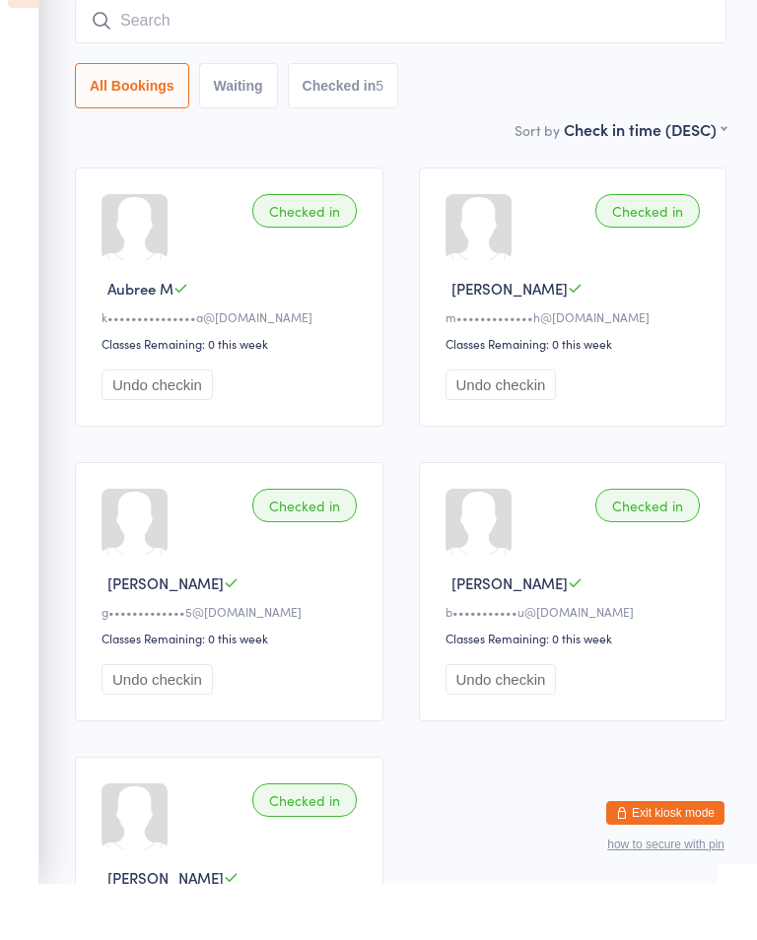
scroll to position [159, 0]
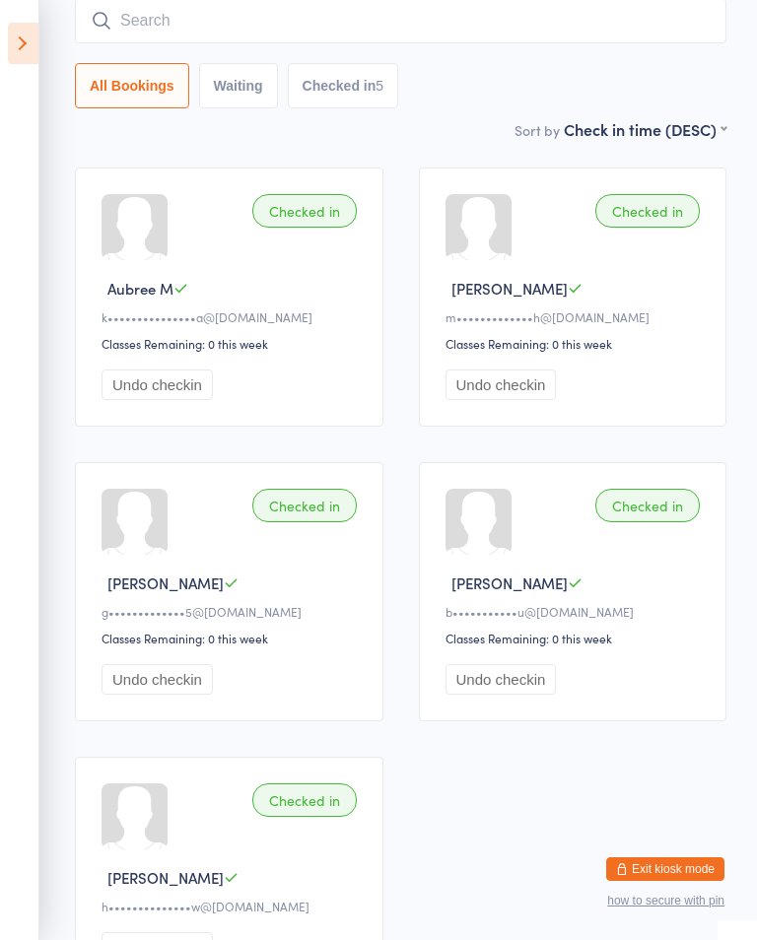
click at [216, 81] on button "Waiting" at bounding box center [238, 85] width 79 height 45
select select "0"
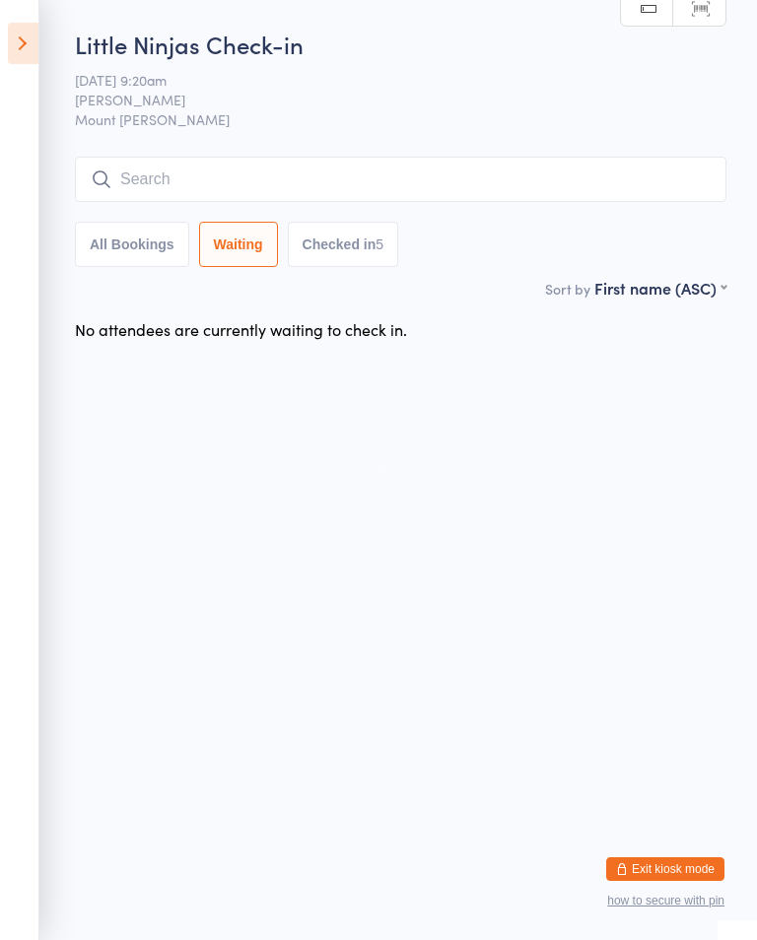
click at [226, 194] on input "search" at bounding box center [401, 179] width 652 height 45
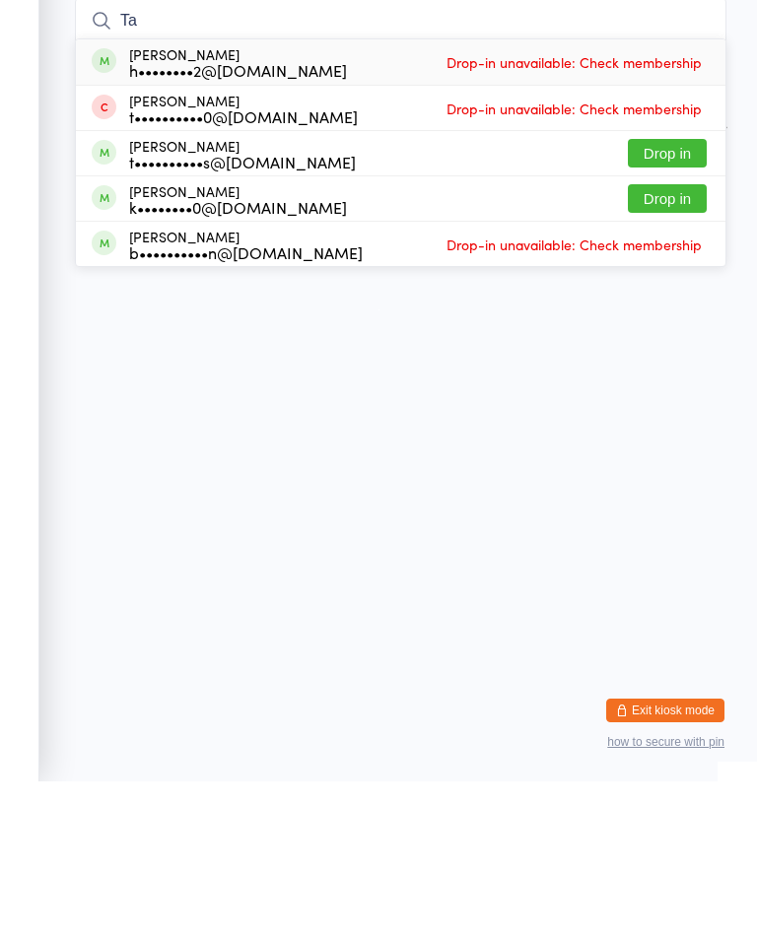
type input "T"
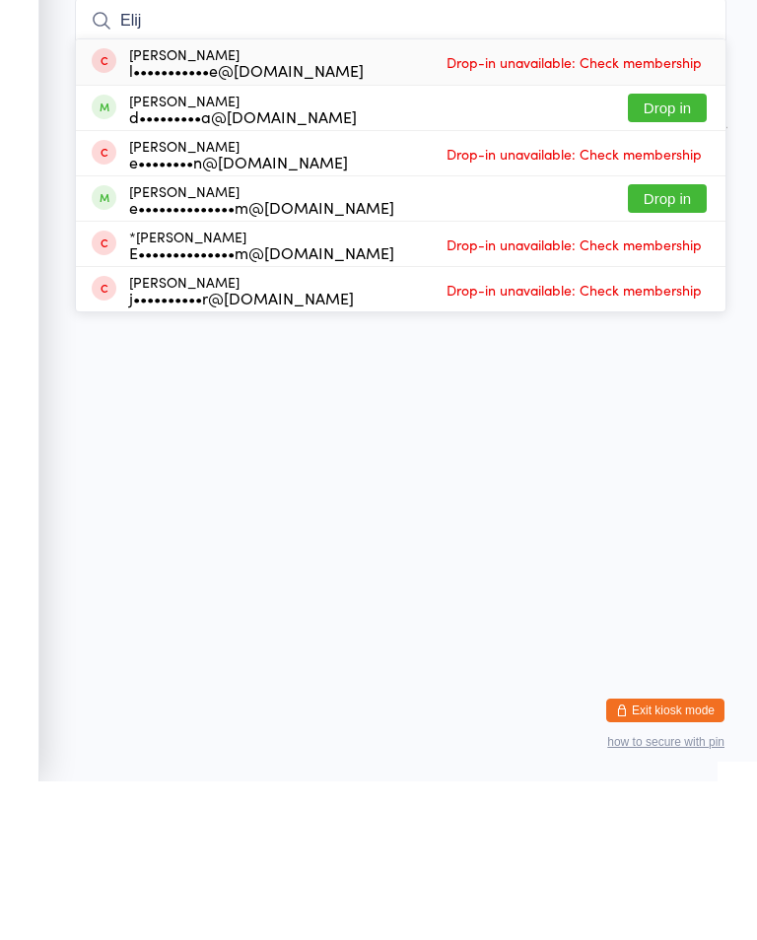
type input "Elij"
click at [659, 252] on button "Drop in" at bounding box center [667, 266] width 79 height 29
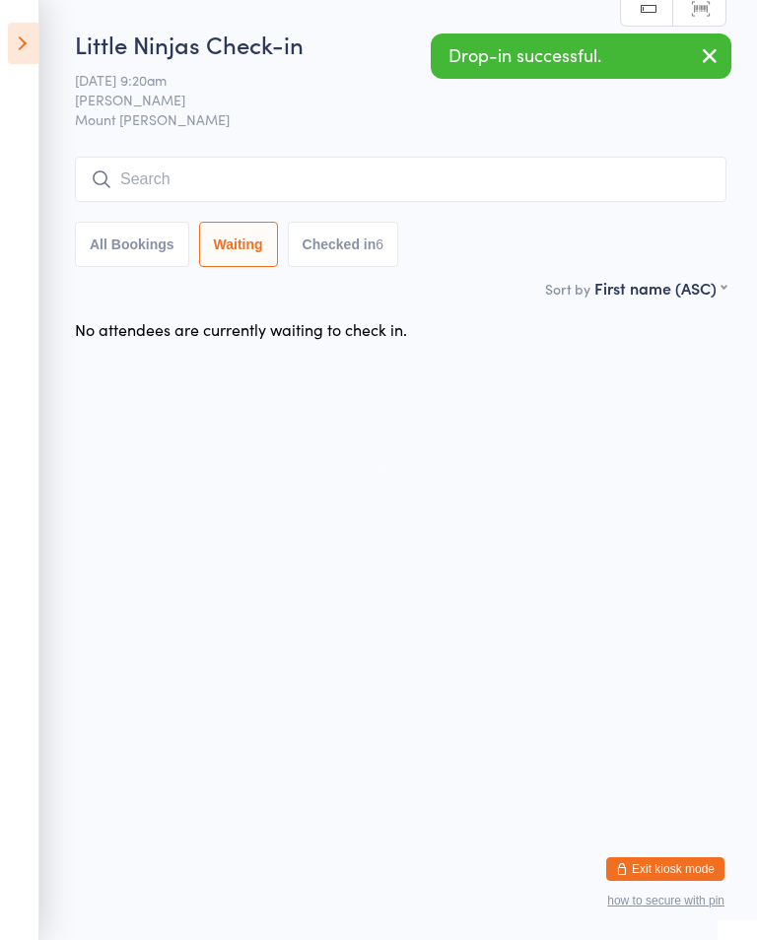
click at [141, 177] on input "search" at bounding box center [401, 179] width 652 height 45
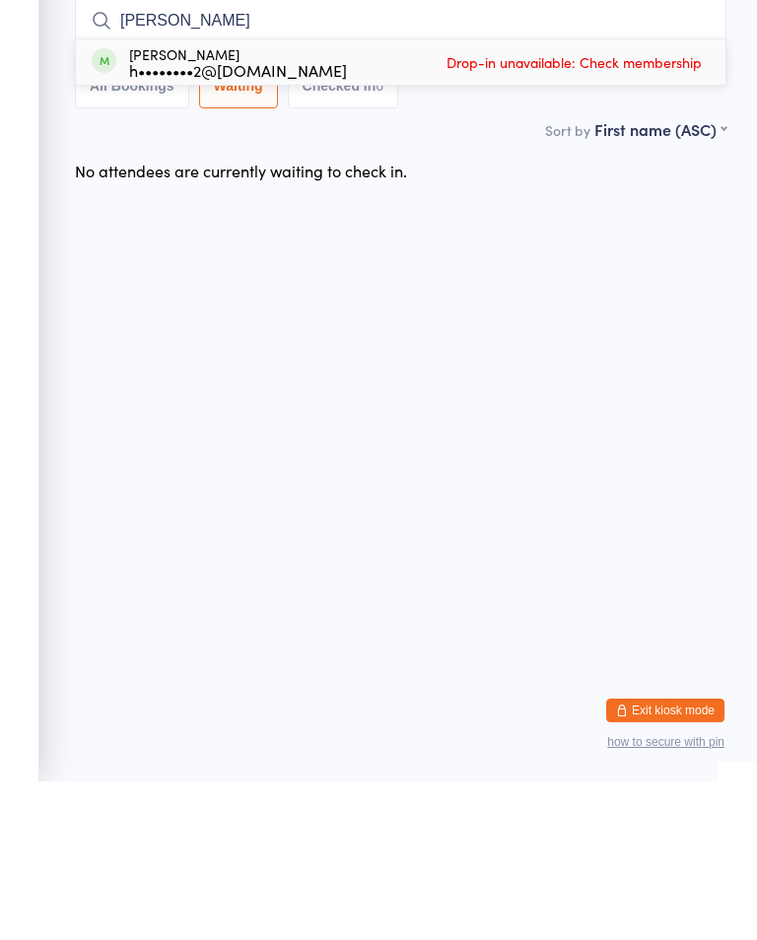
type input "Amaya"
click at [195, 221] on div "h••••••••2@gmail.com" at bounding box center [238, 229] width 218 height 16
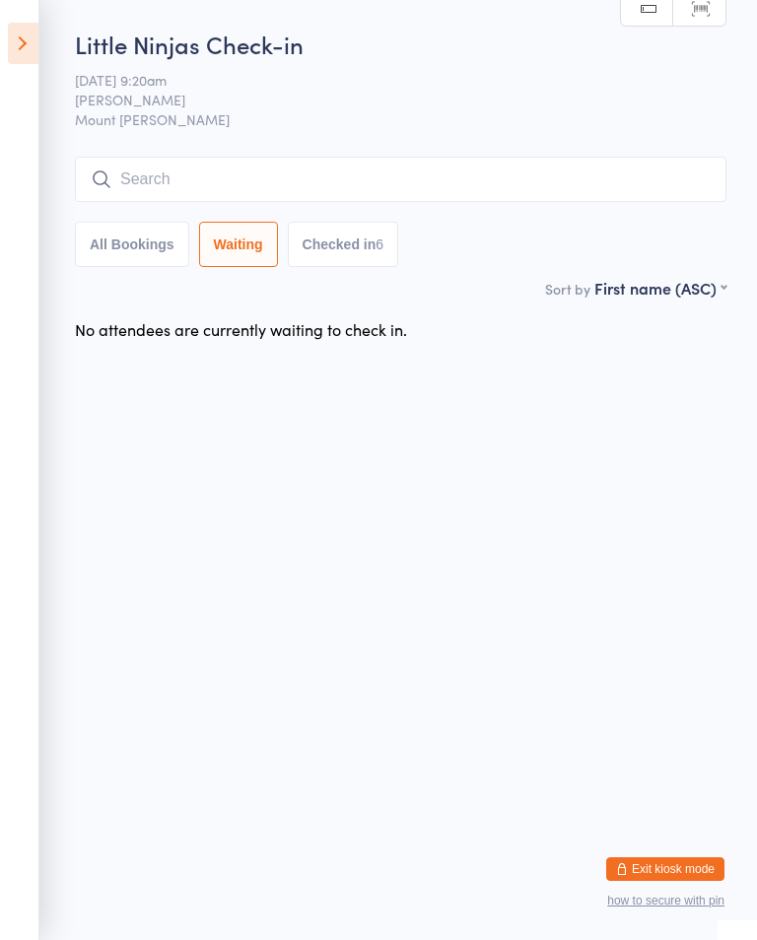
click at [165, 172] on input "search" at bounding box center [401, 179] width 652 height 45
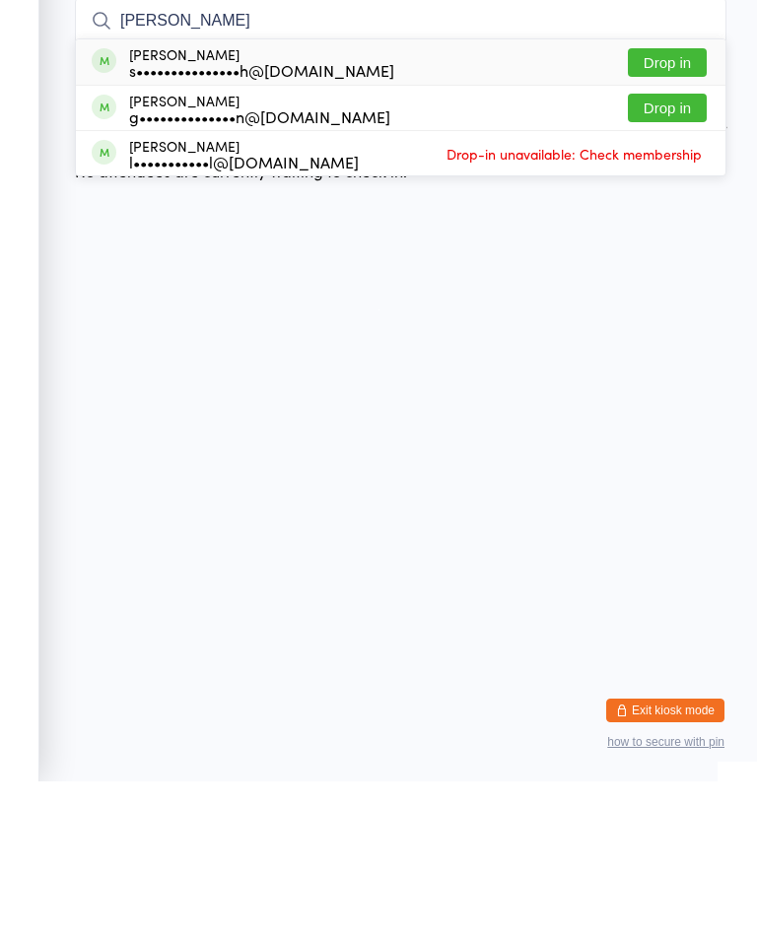
type input "Finn"
click at [674, 252] on button "Drop in" at bounding box center [667, 266] width 79 height 29
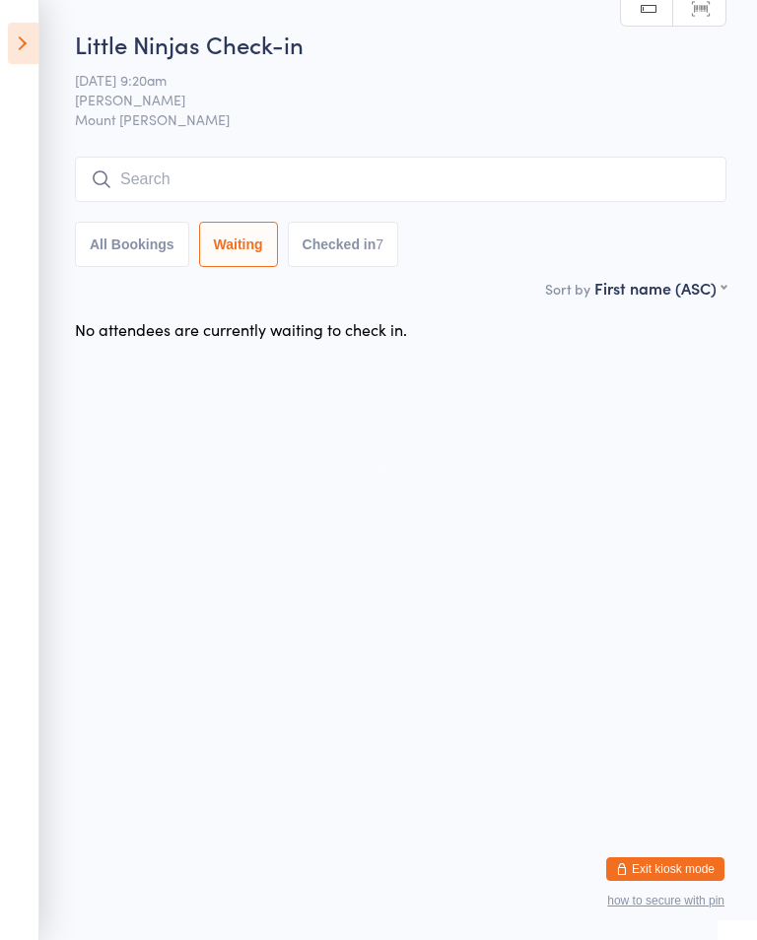
click at [287, 160] on input "search" at bounding box center [401, 179] width 652 height 45
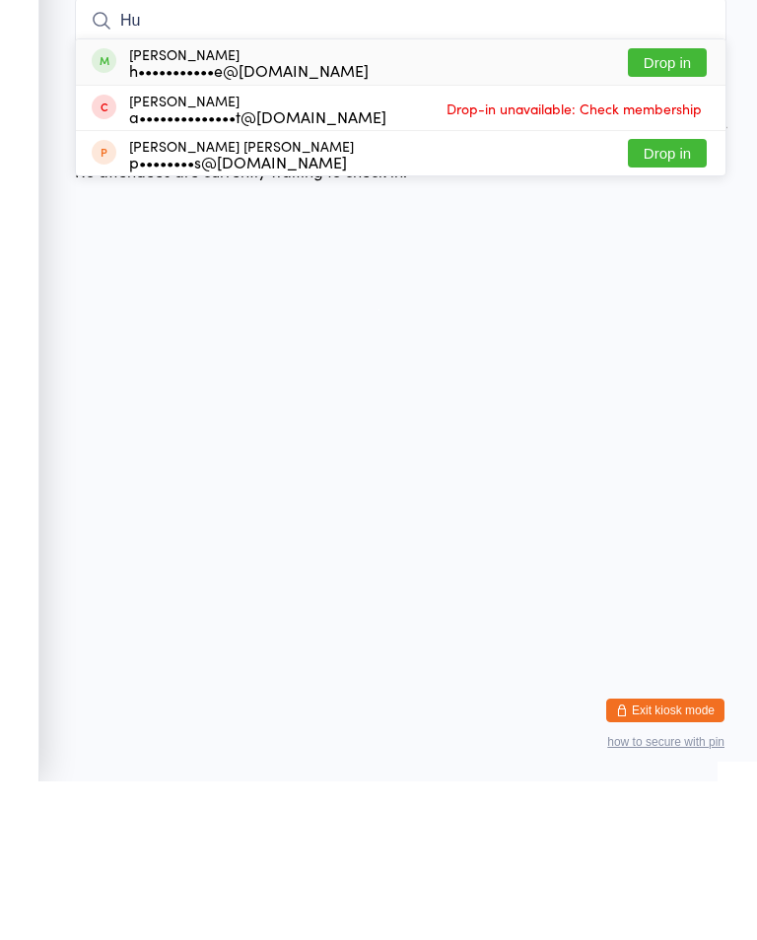
type input "H"
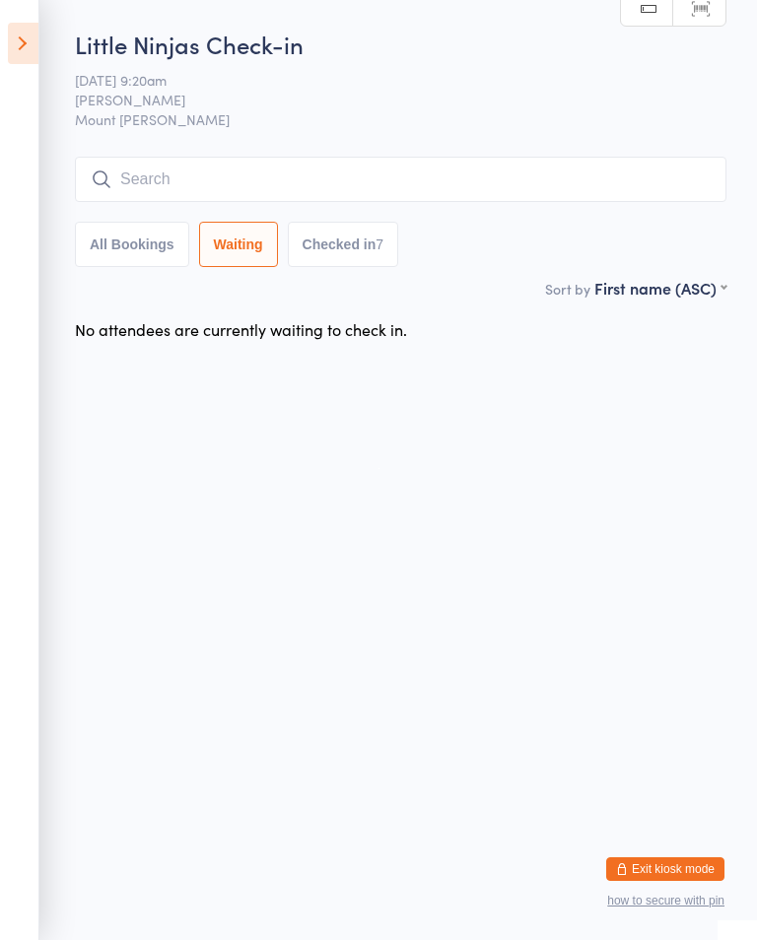
click at [163, 250] on button "All Bookings" at bounding box center [132, 244] width 114 height 45
select select "5"
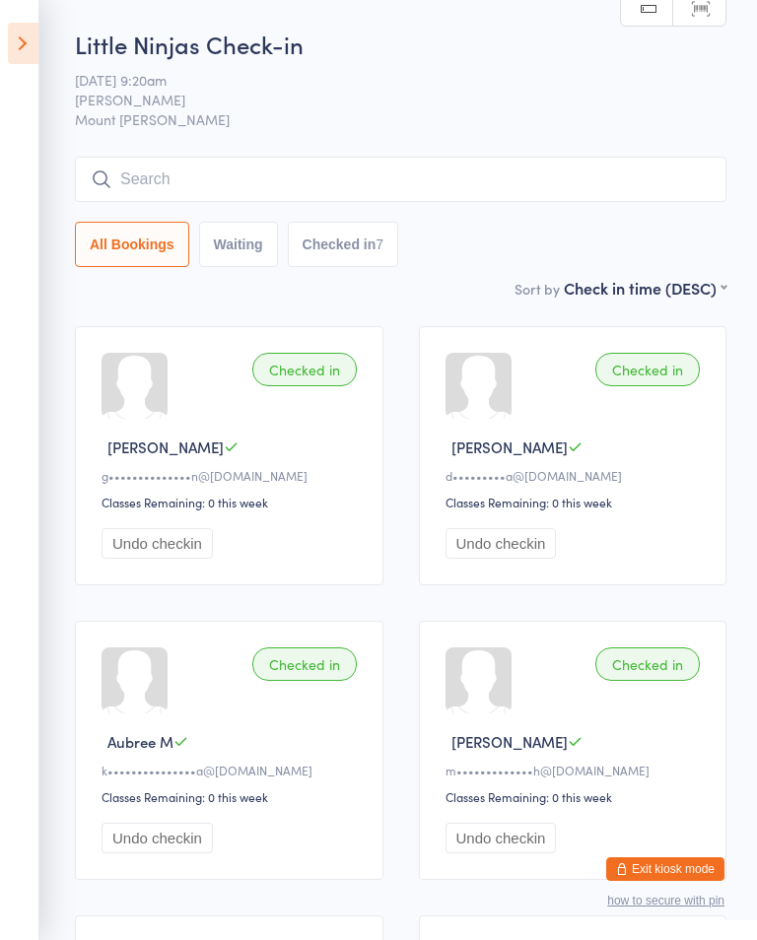
click at [251, 180] on input "search" at bounding box center [401, 179] width 652 height 45
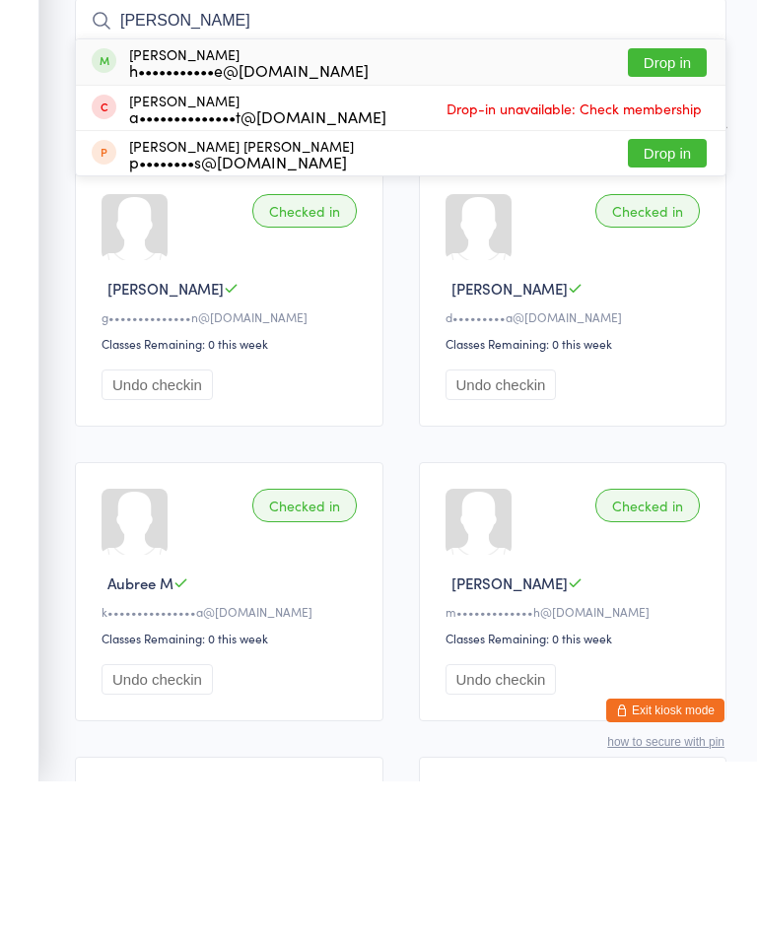
type input "Hugo"
click at [682, 207] on button "Drop in" at bounding box center [667, 221] width 79 height 29
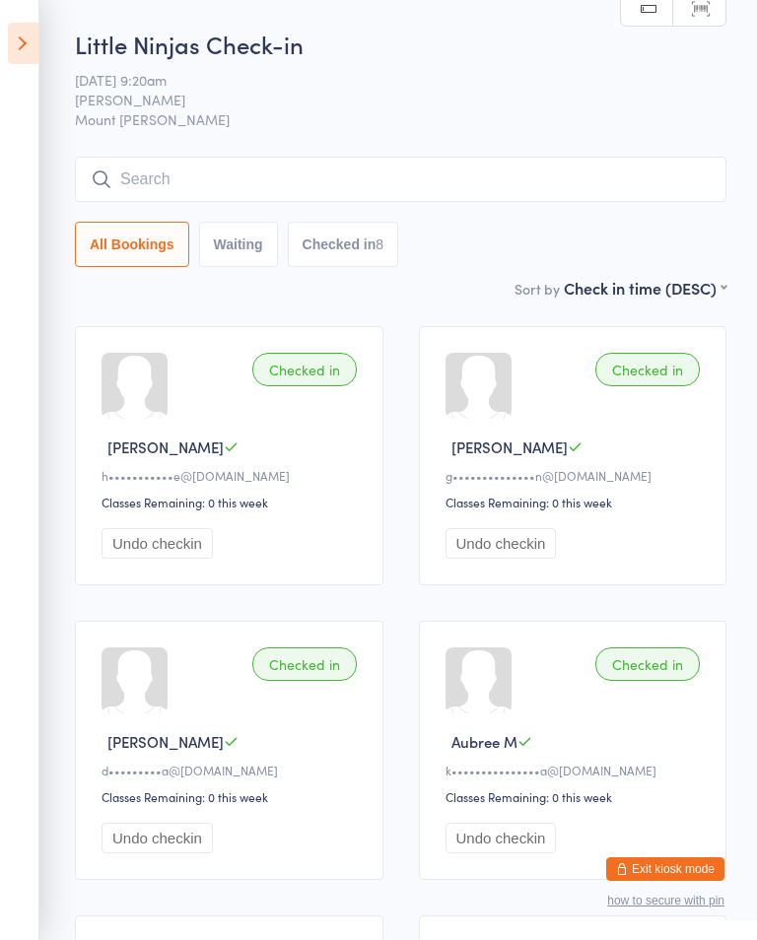
click at [553, 172] on input "search" at bounding box center [401, 179] width 652 height 45
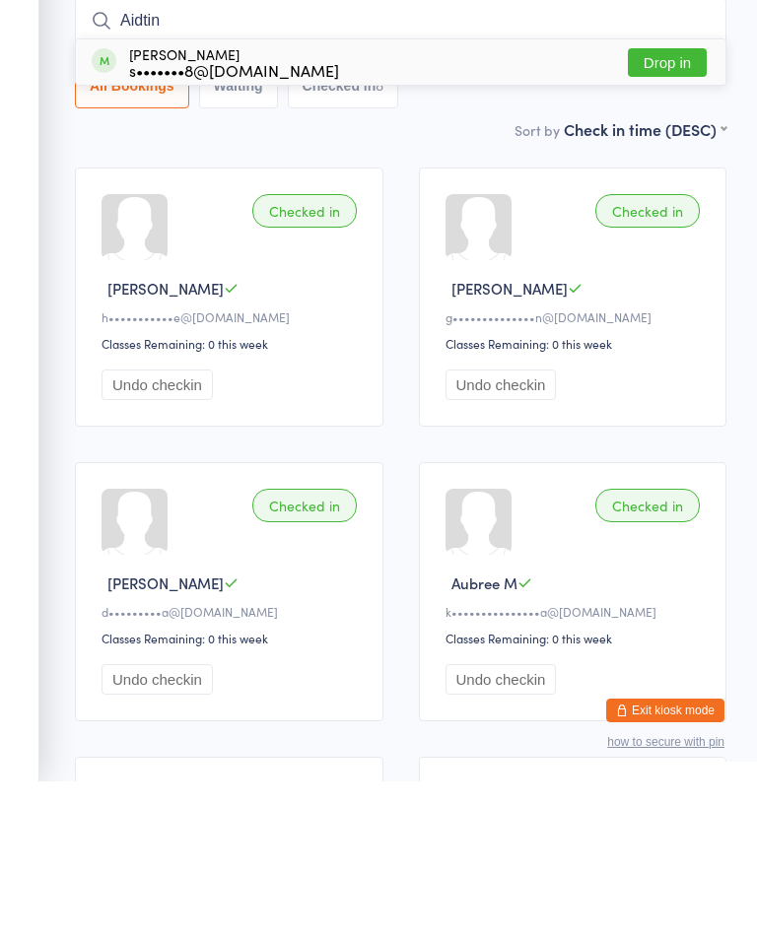
type input "Aidtin"
click at [669, 207] on button "Drop in" at bounding box center [667, 221] width 79 height 29
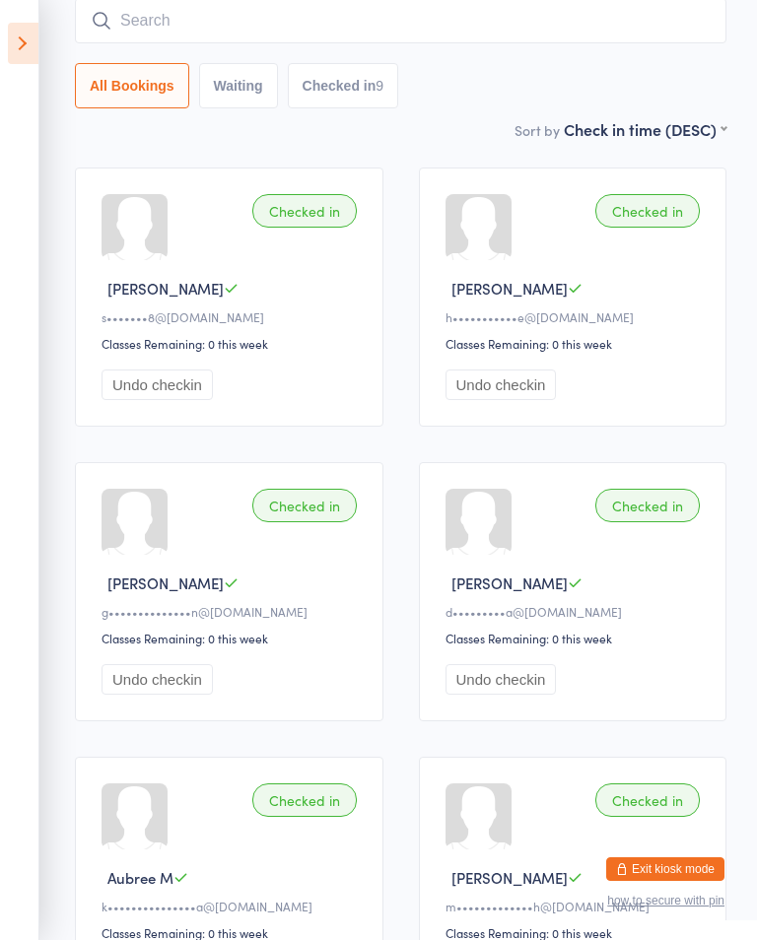
click at [255, 27] on input "search" at bounding box center [401, 20] width 652 height 45
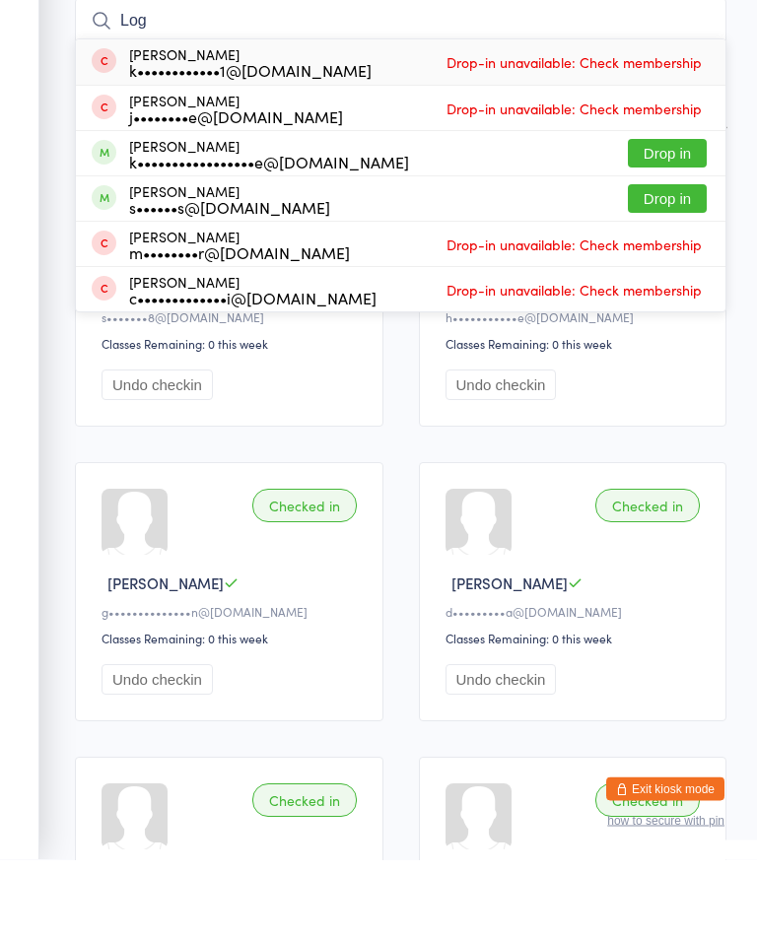
scroll to position [76, 0]
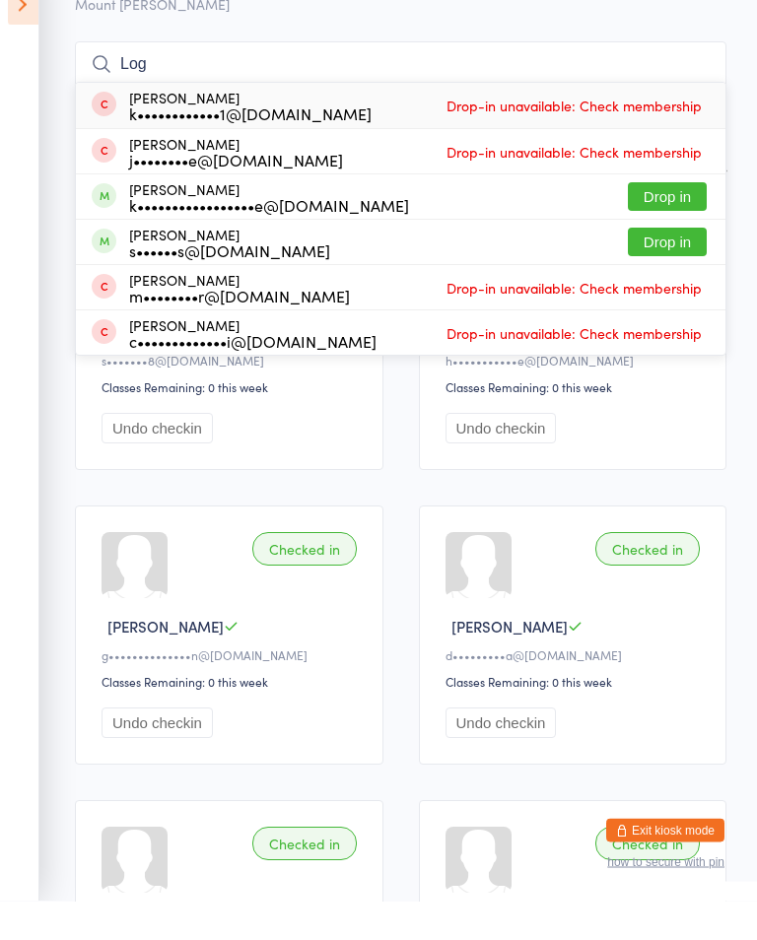
type input "Log"
click at [653, 222] on button "Drop in" at bounding box center [667, 236] width 79 height 29
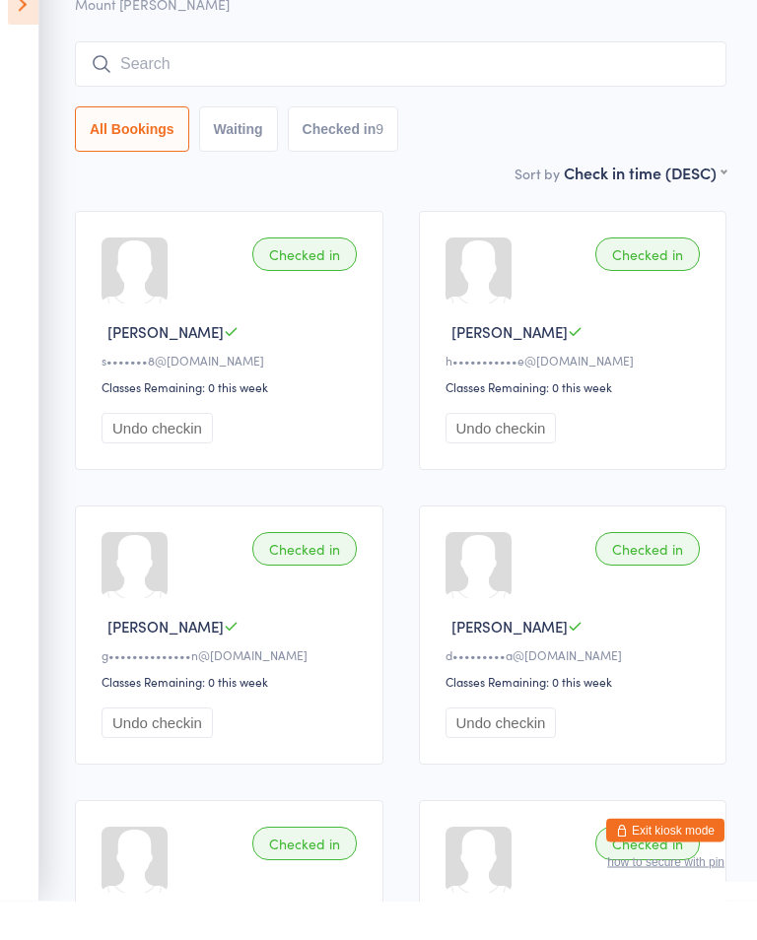
scroll to position [115, 0]
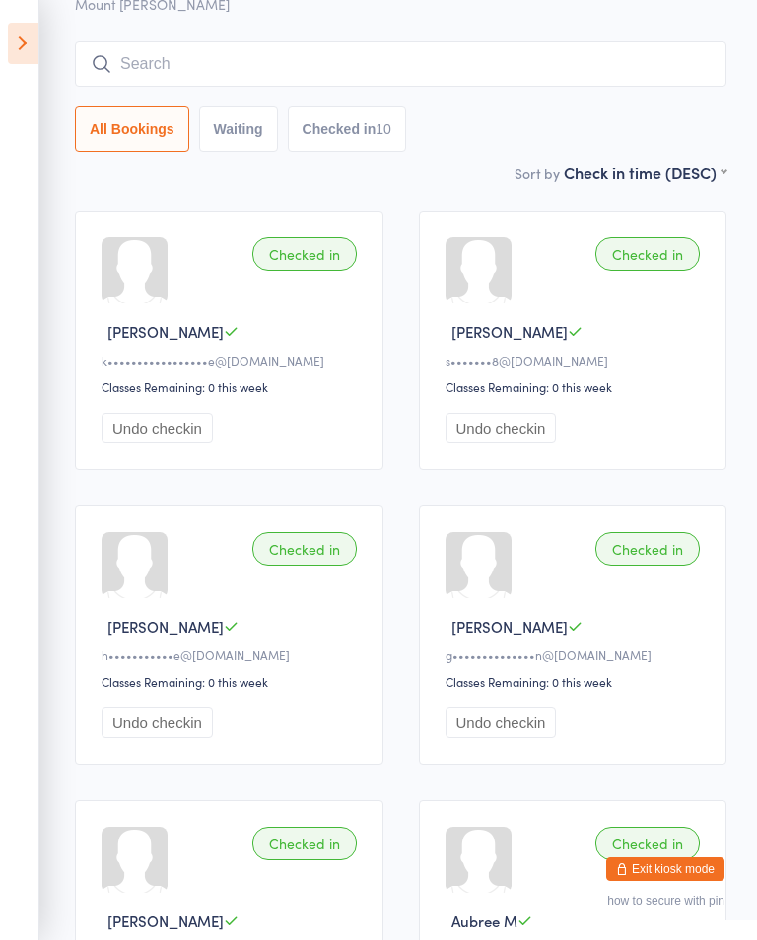
click at [607, 566] on div "Checked in" at bounding box center [647, 549] width 104 height 34
click at [33, 25] on icon at bounding box center [23, 43] width 31 height 41
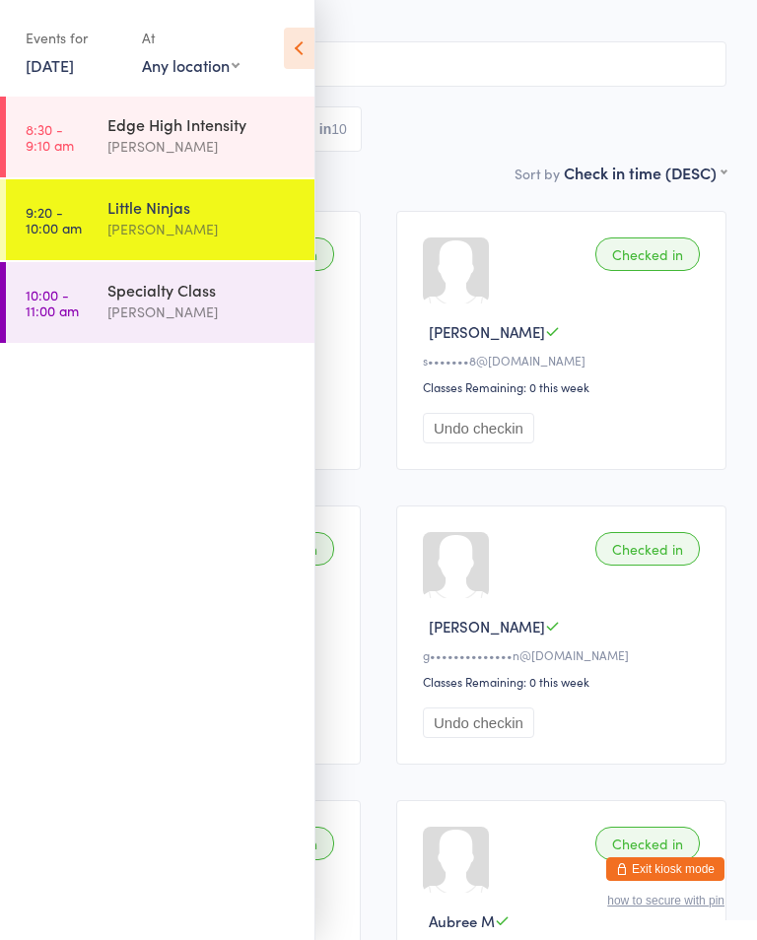
click at [211, 313] on div "[PERSON_NAME]" at bounding box center [202, 312] width 190 height 23
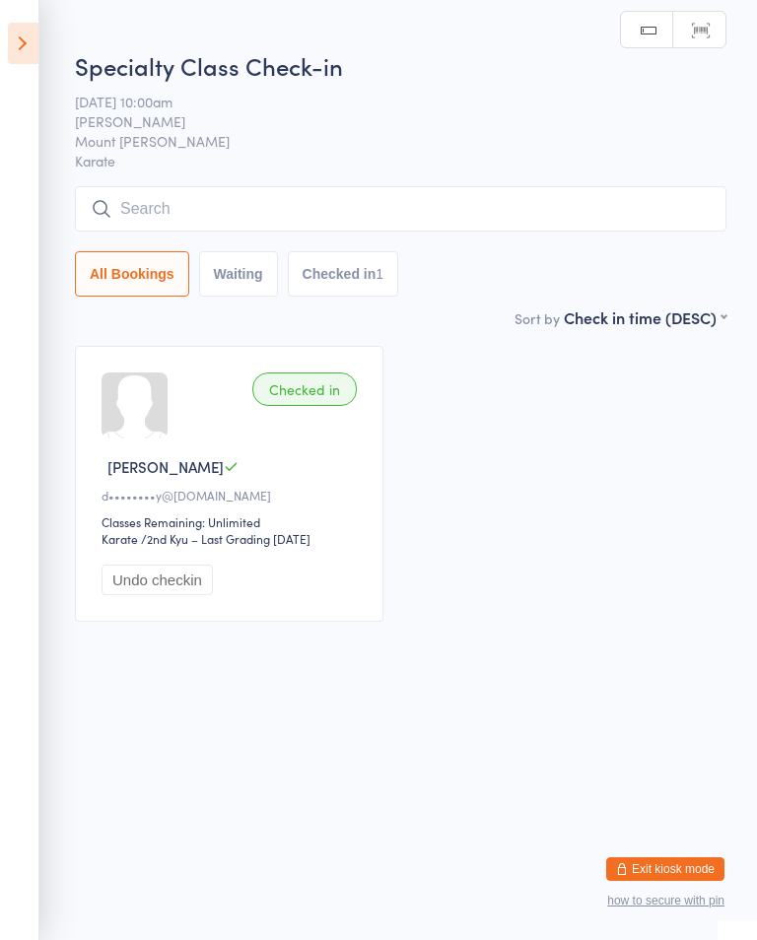
click at [303, 201] on input "search" at bounding box center [401, 208] width 652 height 45
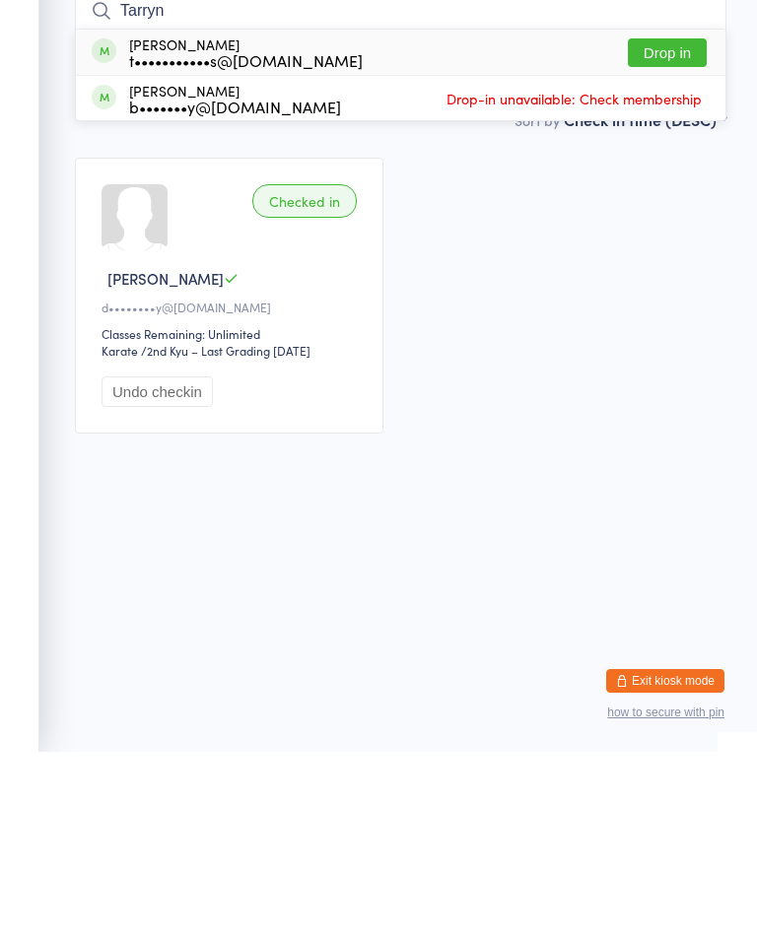
type input "Tarryn"
click at [667, 227] on button "Drop in" at bounding box center [667, 241] width 79 height 29
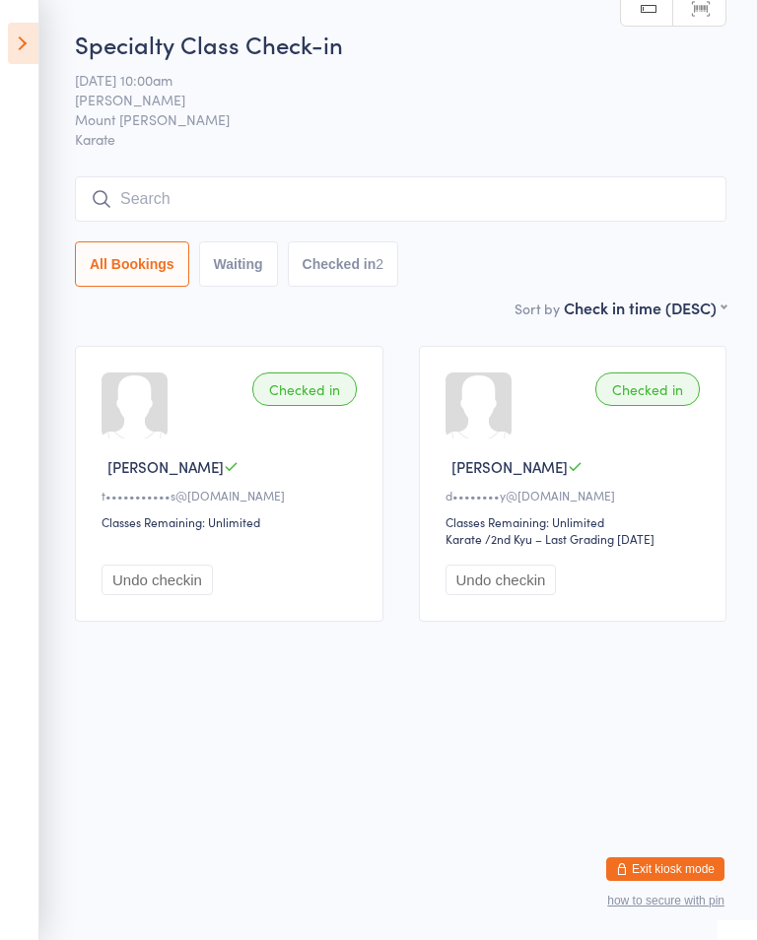
click at [143, 211] on input "search" at bounding box center [401, 198] width 652 height 45
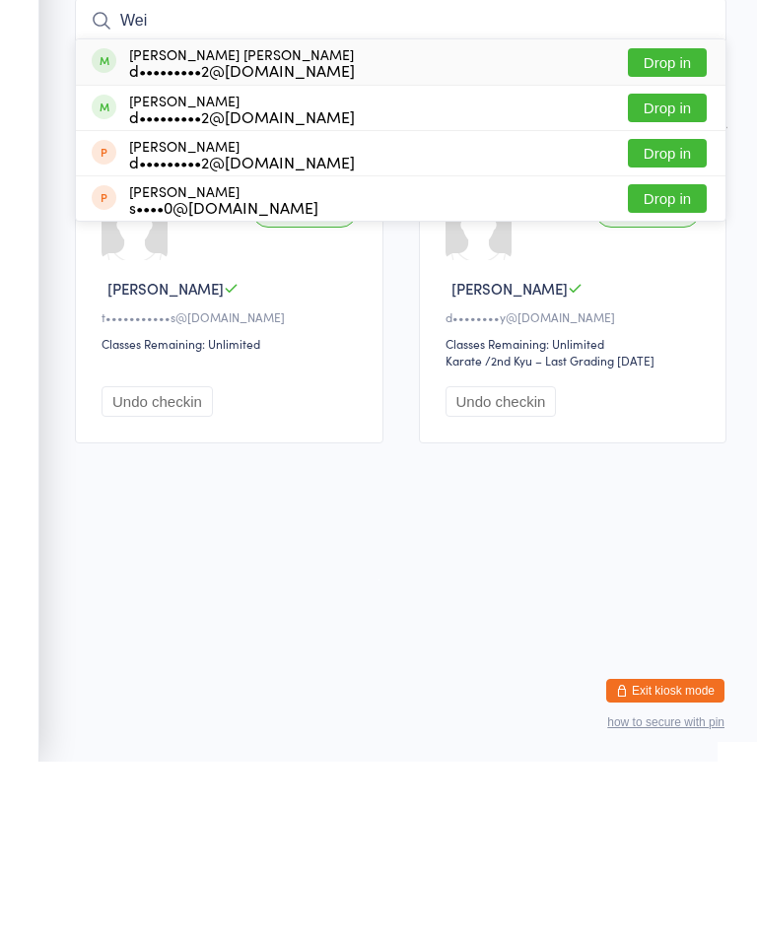
type input "Wei"
click at [662, 272] on button "Drop in" at bounding box center [667, 286] width 79 height 29
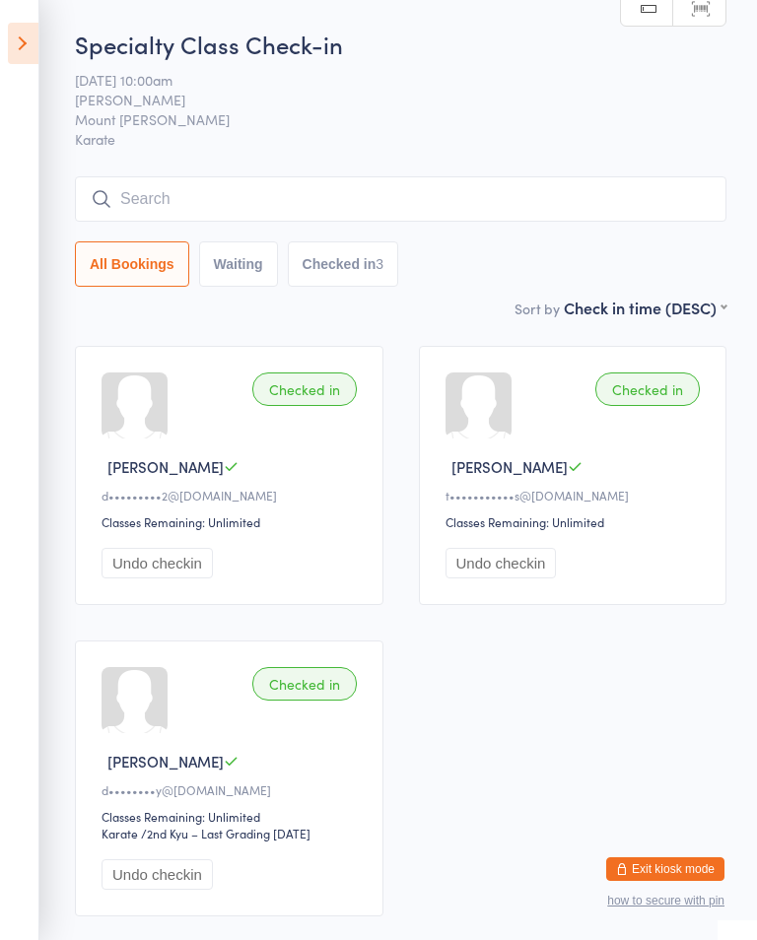
click at [328, 222] on input "search" at bounding box center [401, 198] width 652 height 45
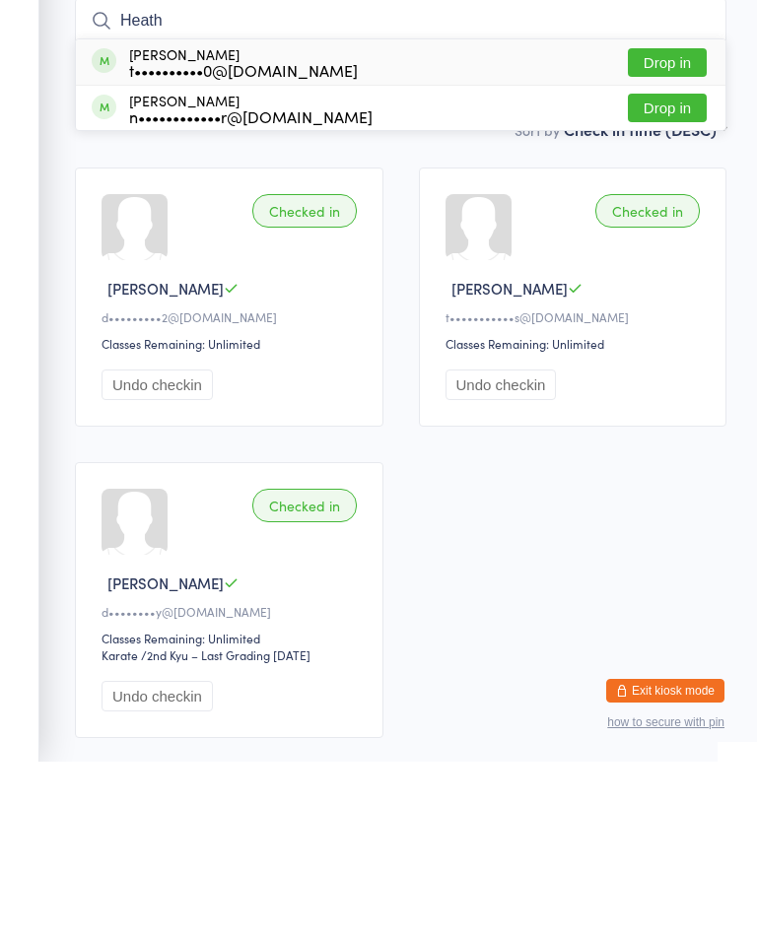
type input "Heath"
click at [382, 264] on div "Heath Forster n••••••••••••r@gmail.com Drop in" at bounding box center [401, 286] width 650 height 44
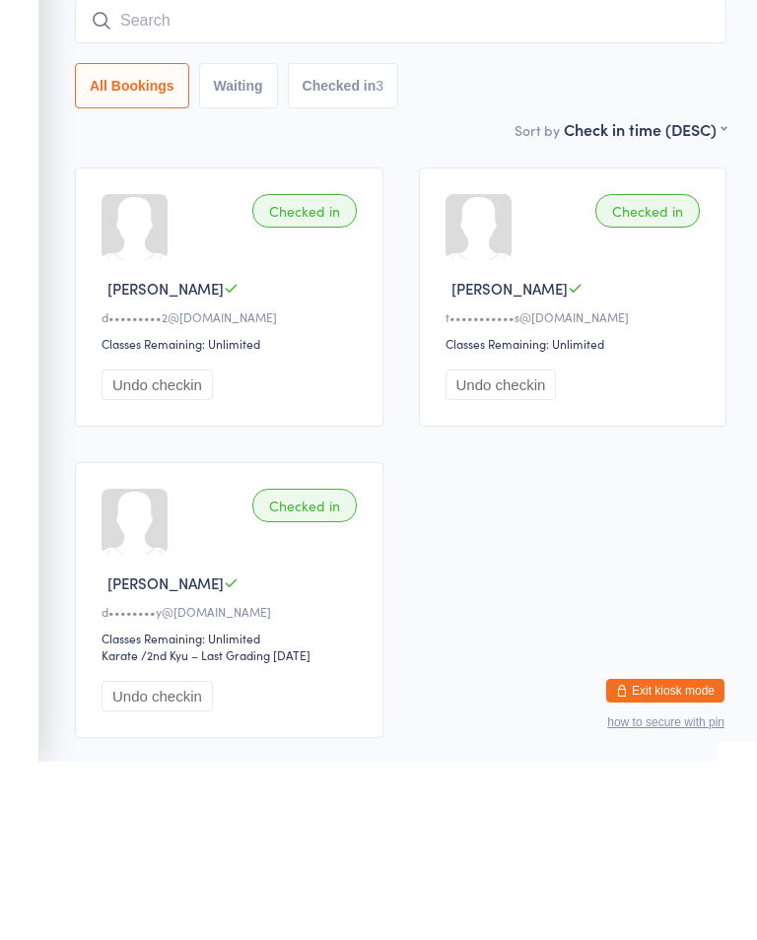
scroll to position [139, 0]
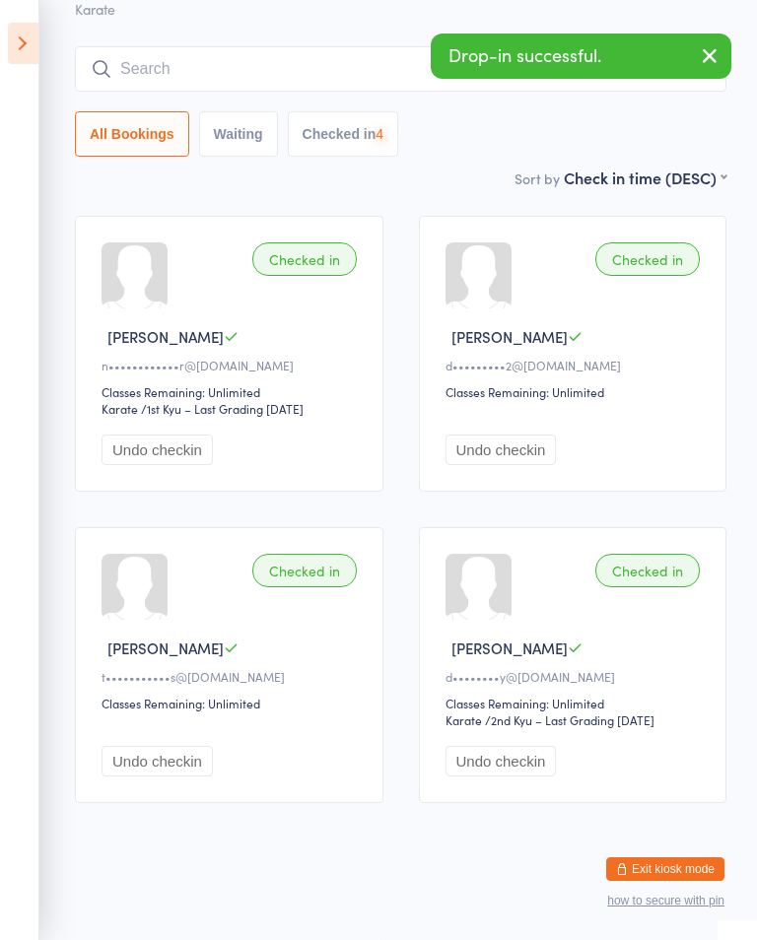
click at [373, 61] on input "search" at bounding box center [401, 68] width 652 height 45
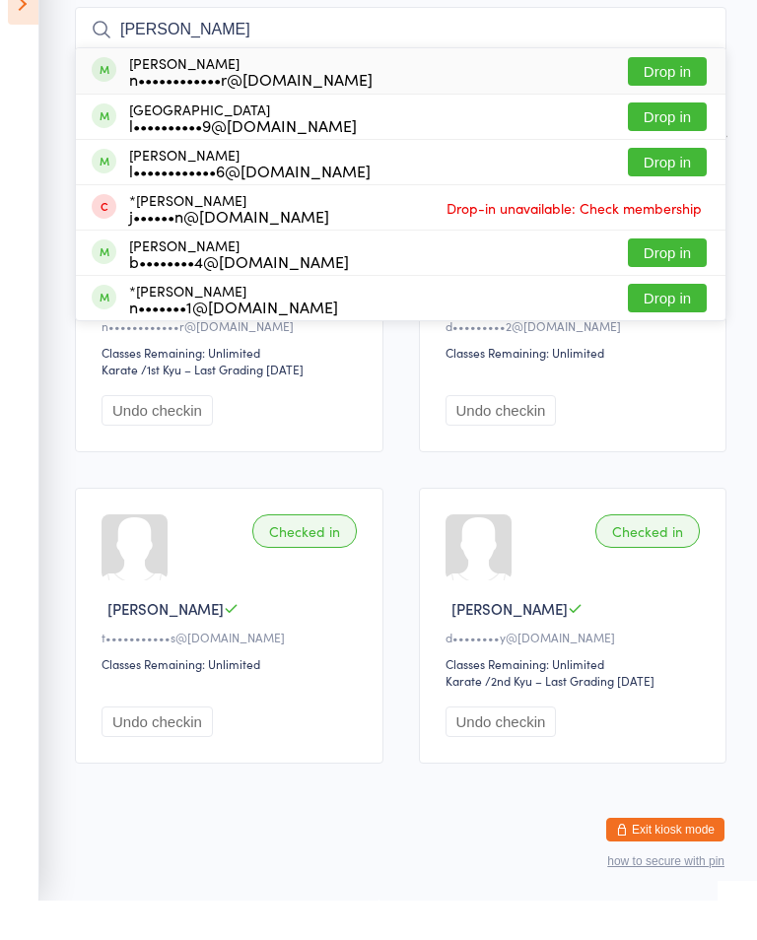
type input "Ashton"
click at [320, 95] on div "Ashton Forster n••••••••••••r@gmail.com" at bounding box center [250, 111] width 243 height 32
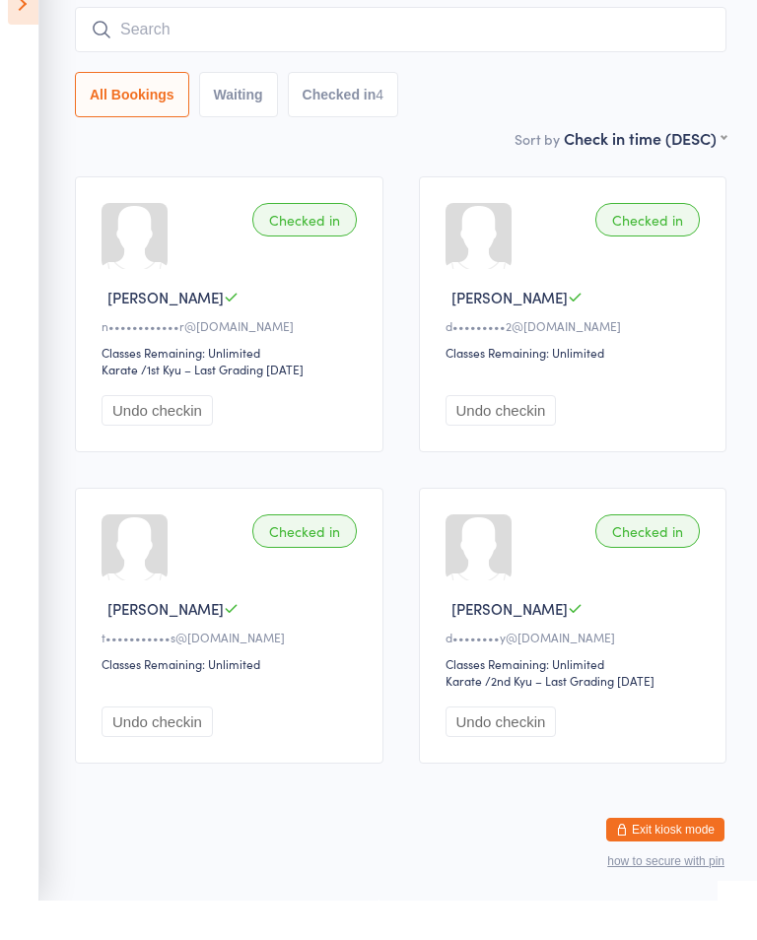
scroll to position [156, 0]
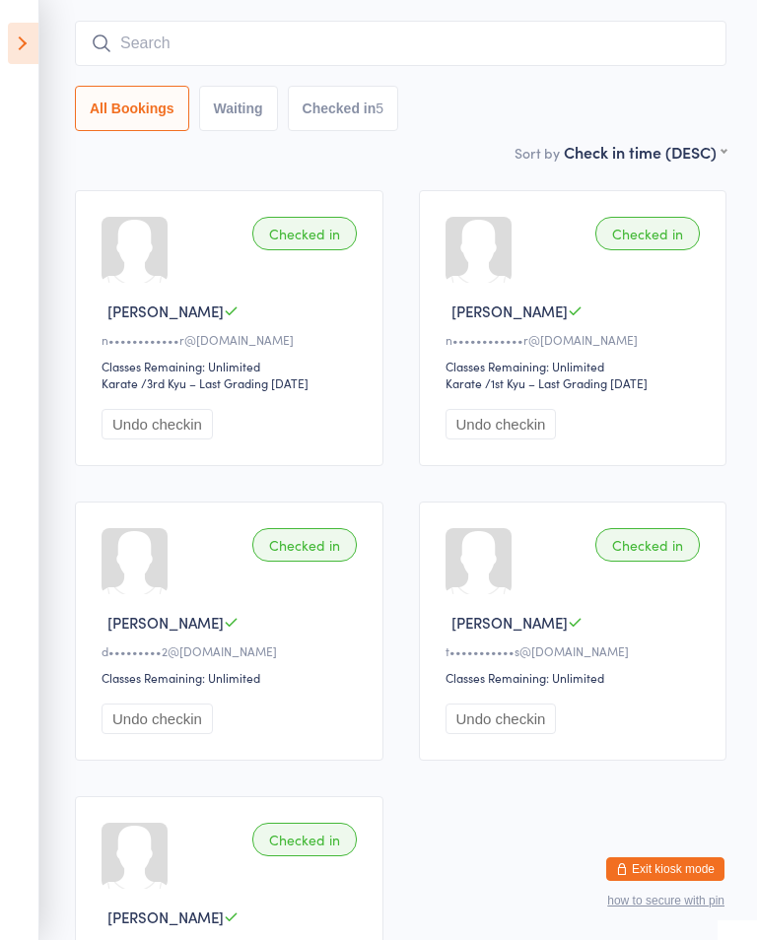
click at [152, 31] on input "search" at bounding box center [401, 43] width 652 height 45
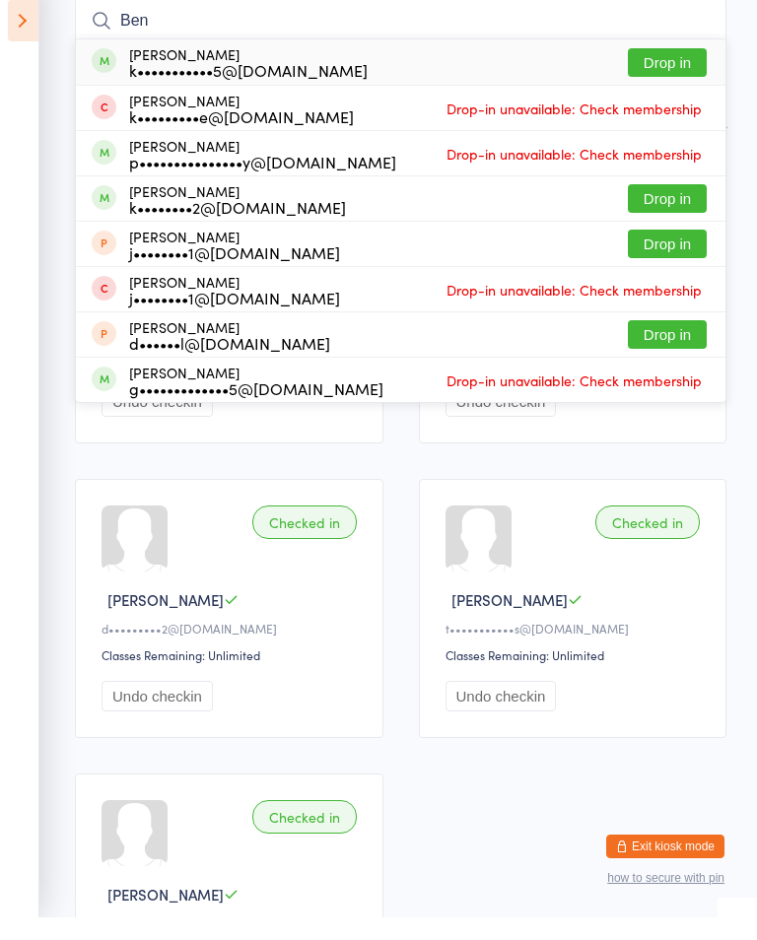
type input "Ben"
click at [693, 71] on button "Drop in" at bounding box center [667, 85] width 79 height 29
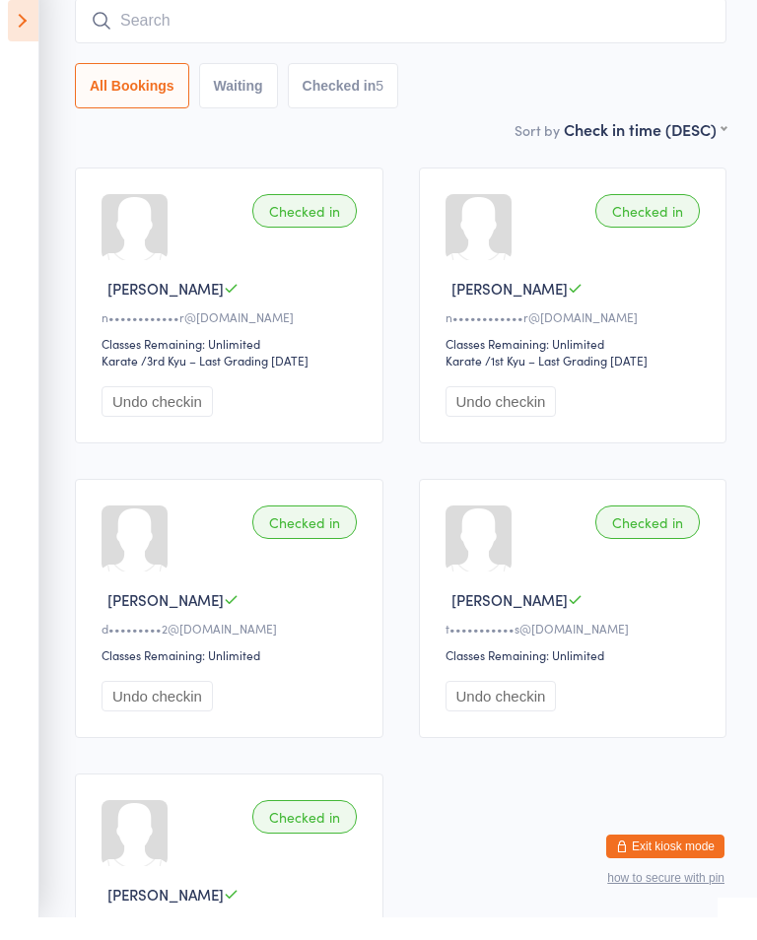
scroll to position [178, 0]
